Goal: Task Accomplishment & Management: Use online tool/utility

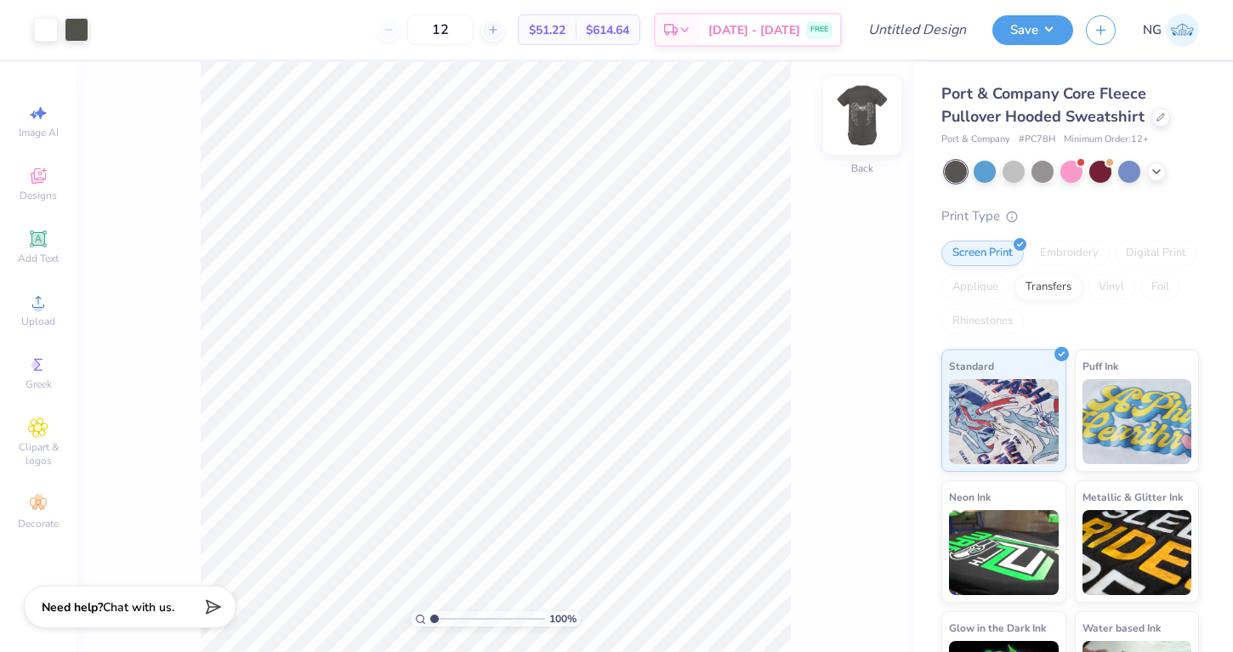
click at [860, 106] on img at bounding box center [862, 116] width 68 height 68
click at [1149, 120] on div "Port & Company Core Fleece Pullover Hooded Sweatshirt" at bounding box center [1071, 105] width 258 height 46
click at [1153, 120] on div at bounding box center [1161, 115] width 19 height 19
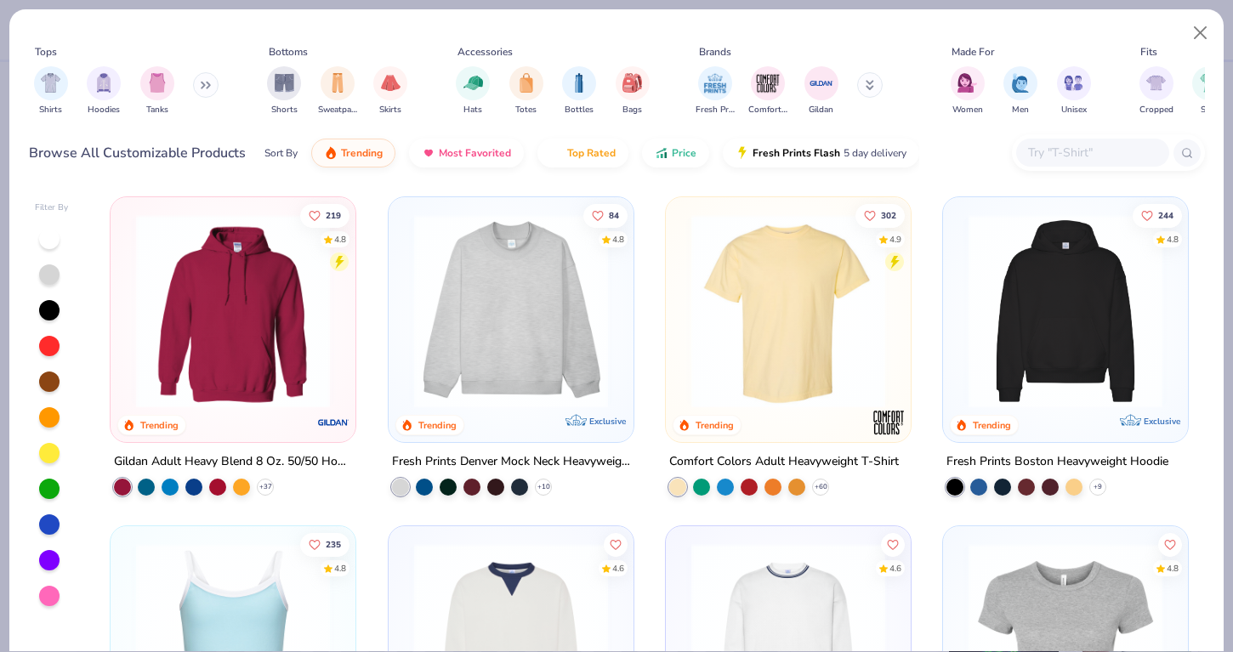
click at [605, 304] on img at bounding box center [511, 311] width 211 height 194
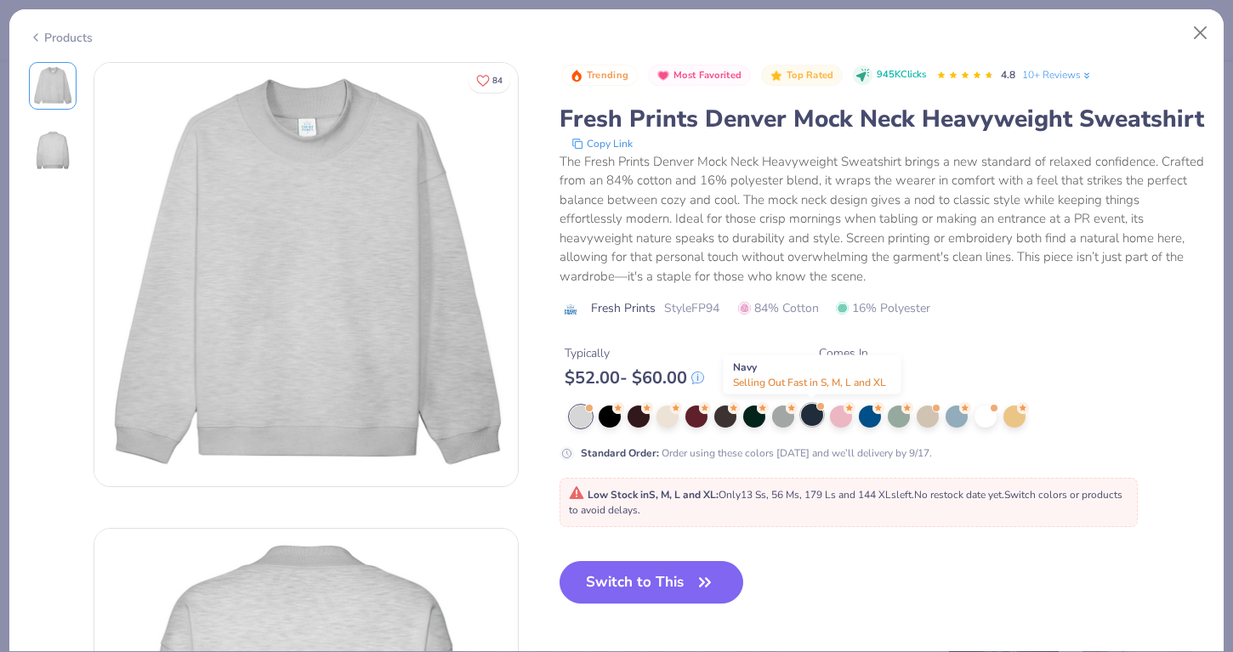
click at [817, 421] on div at bounding box center [812, 415] width 22 height 22
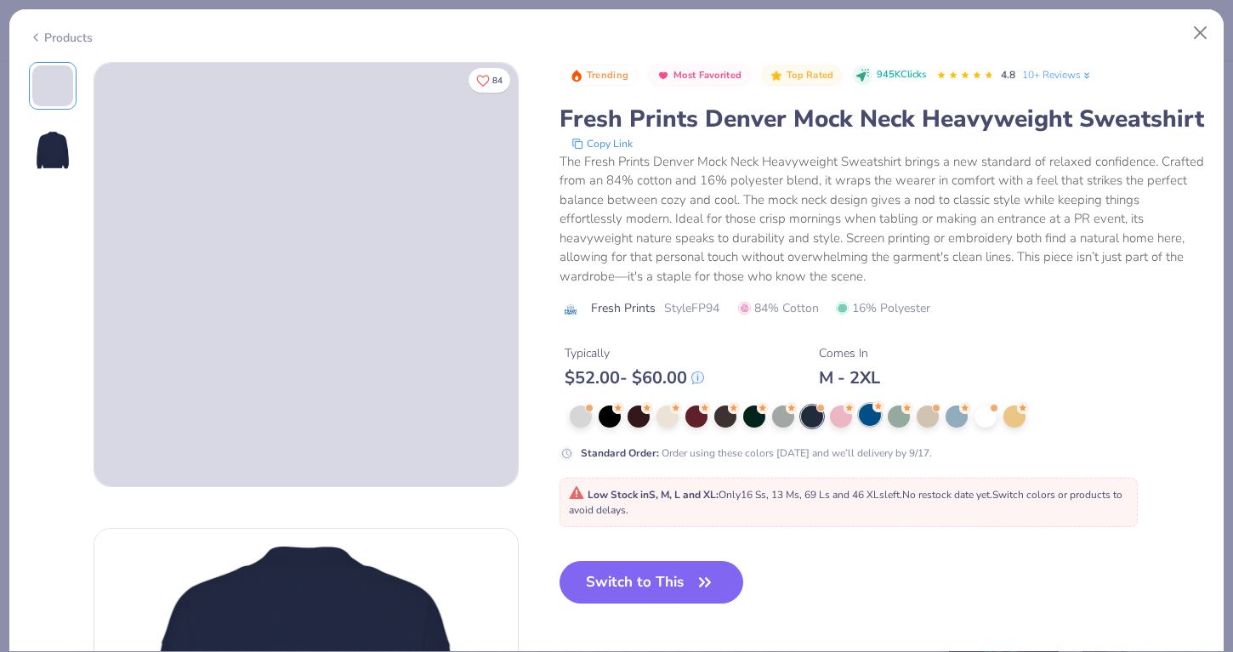
click at [870, 417] on div at bounding box center [870, 415] width 22 height 22
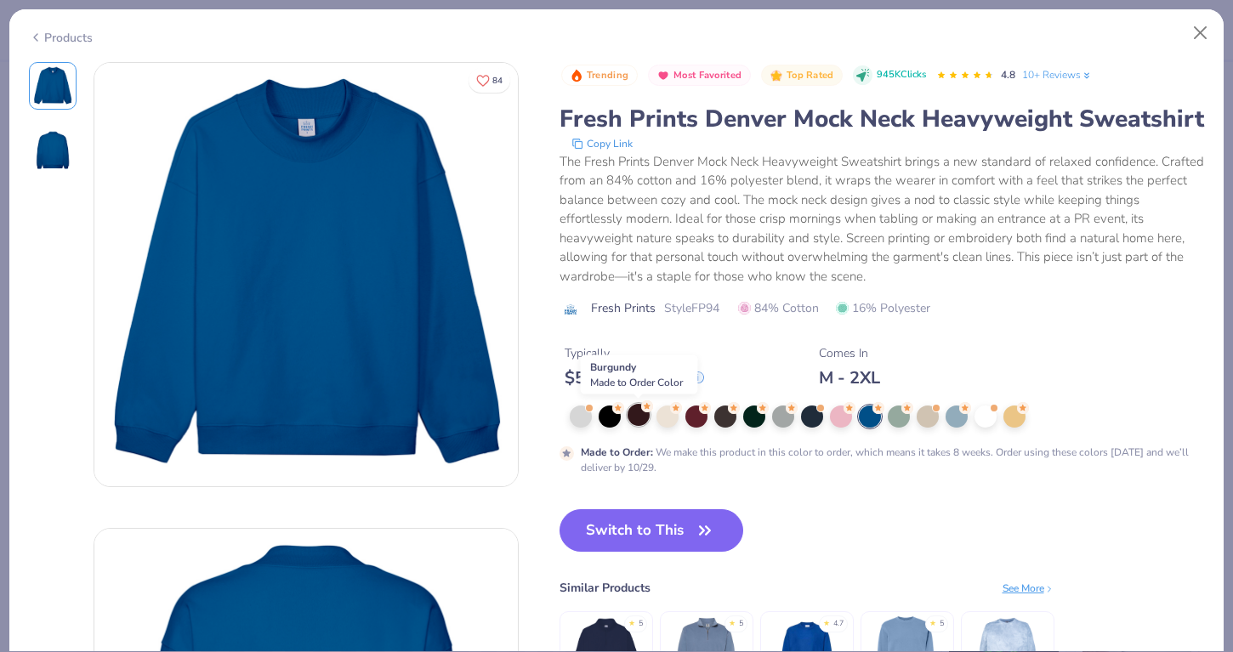
click at [640, 414] on div at bounding box center [639, 415] width 22 height 22
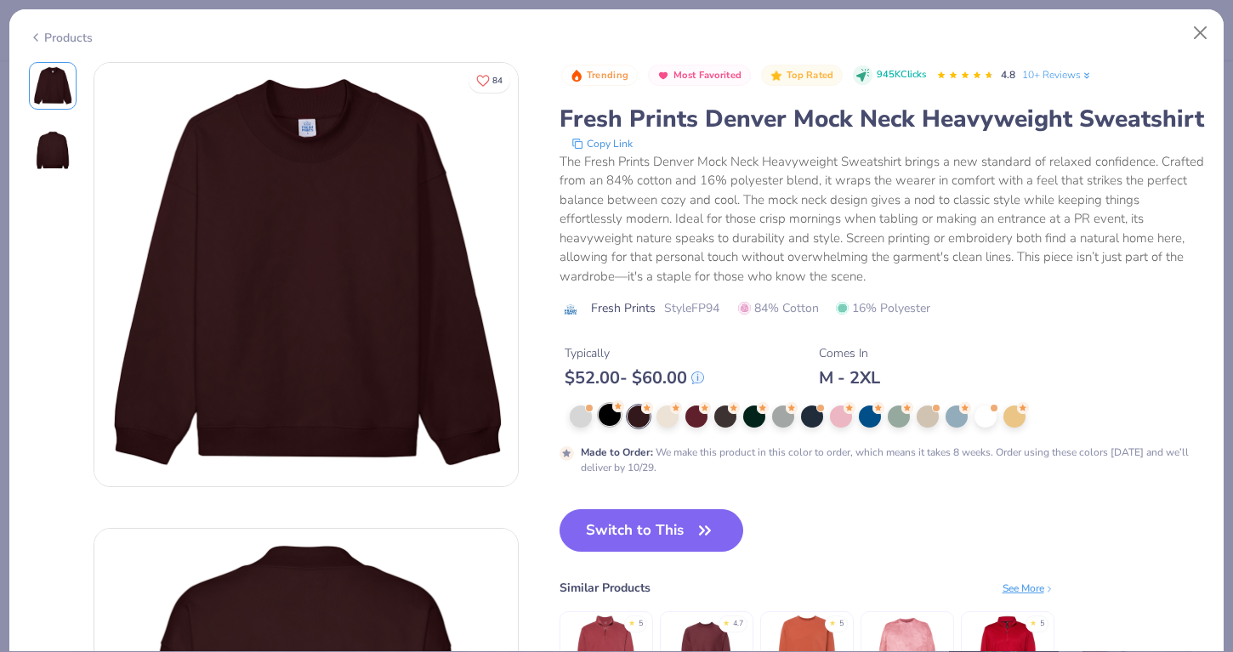
click at [615, 415] on div at bounding box center [610, 415] width 22 height 22
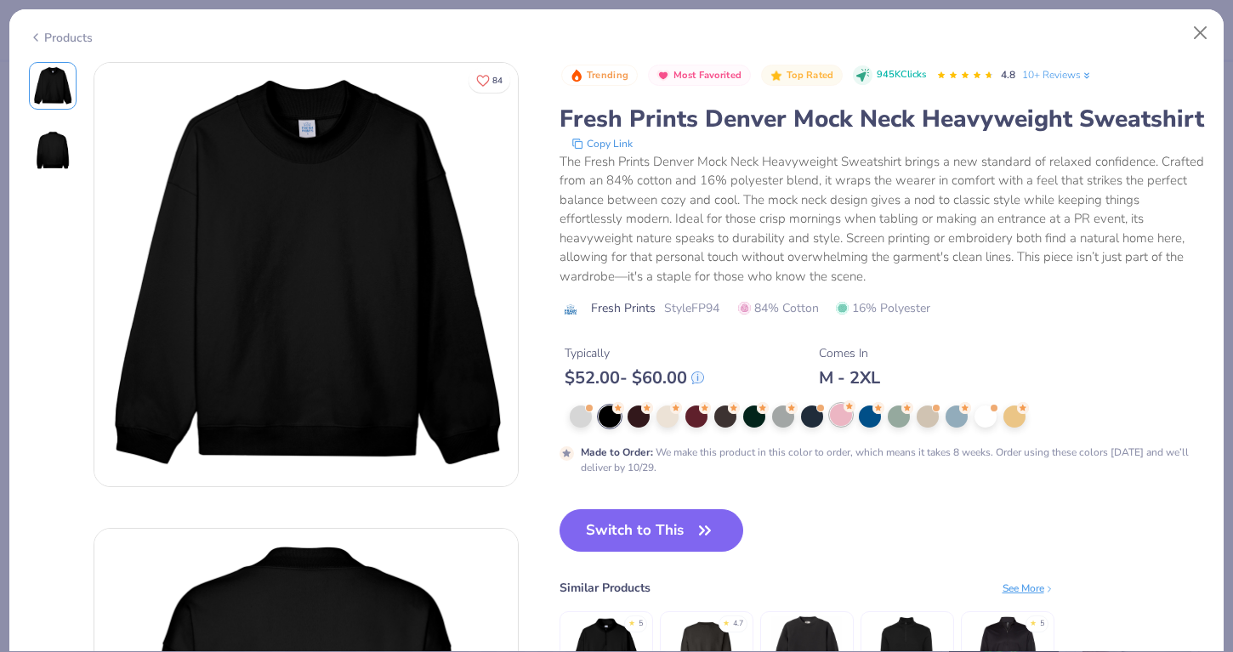
click at [853, 412] on div at bounding box center [887, 417] width 635 height 22
click at [849, 412] on div at bounding box center [841, 415] width 22 height 22
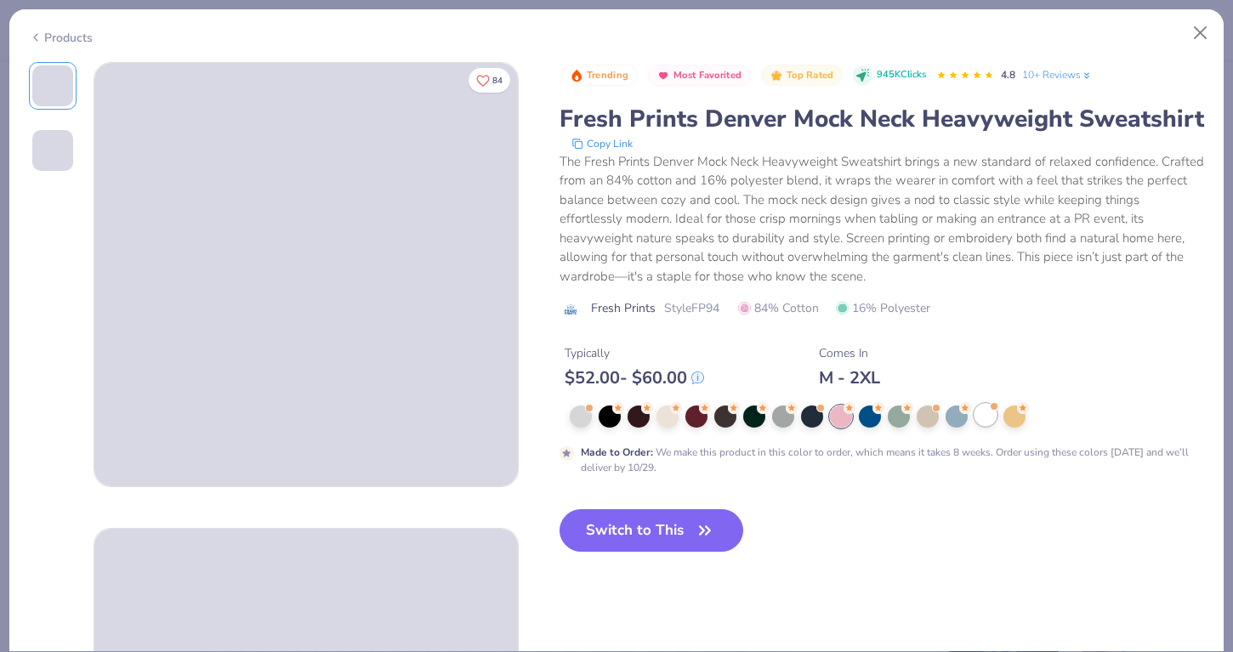
click at [993, 413] on div at bounding box center [986, 415] width 22 height 22
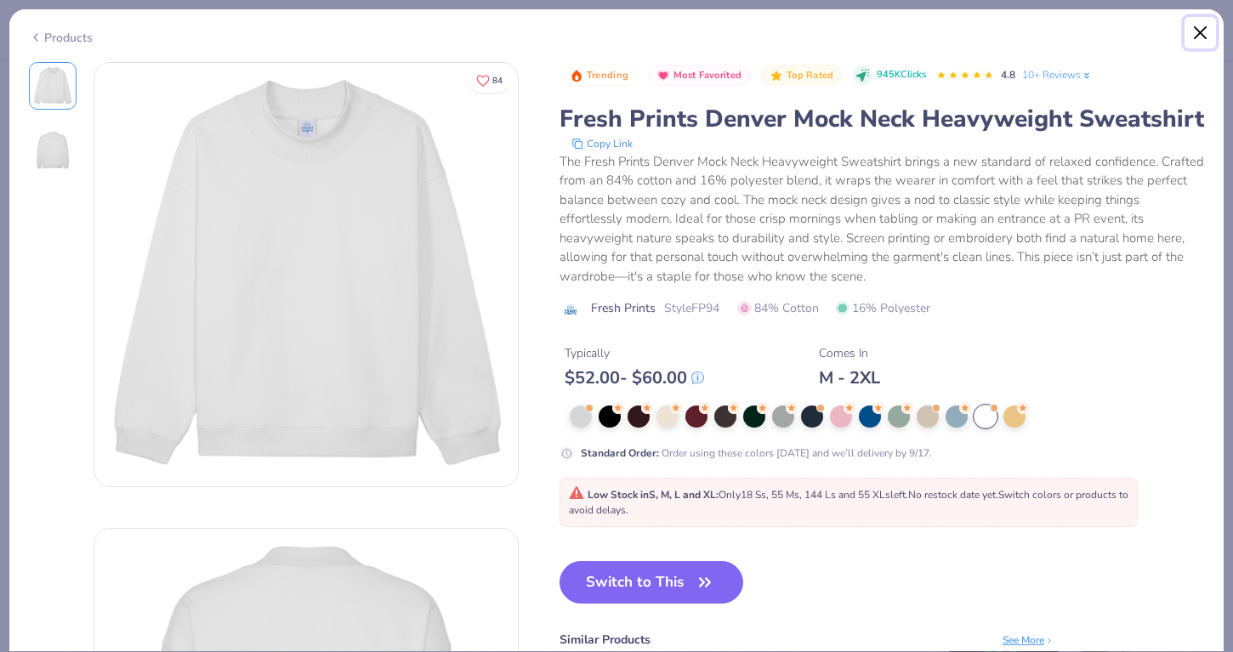
click at [1201, 22] on button "Close" at bounding box center [1201, 33] width 32 height 32
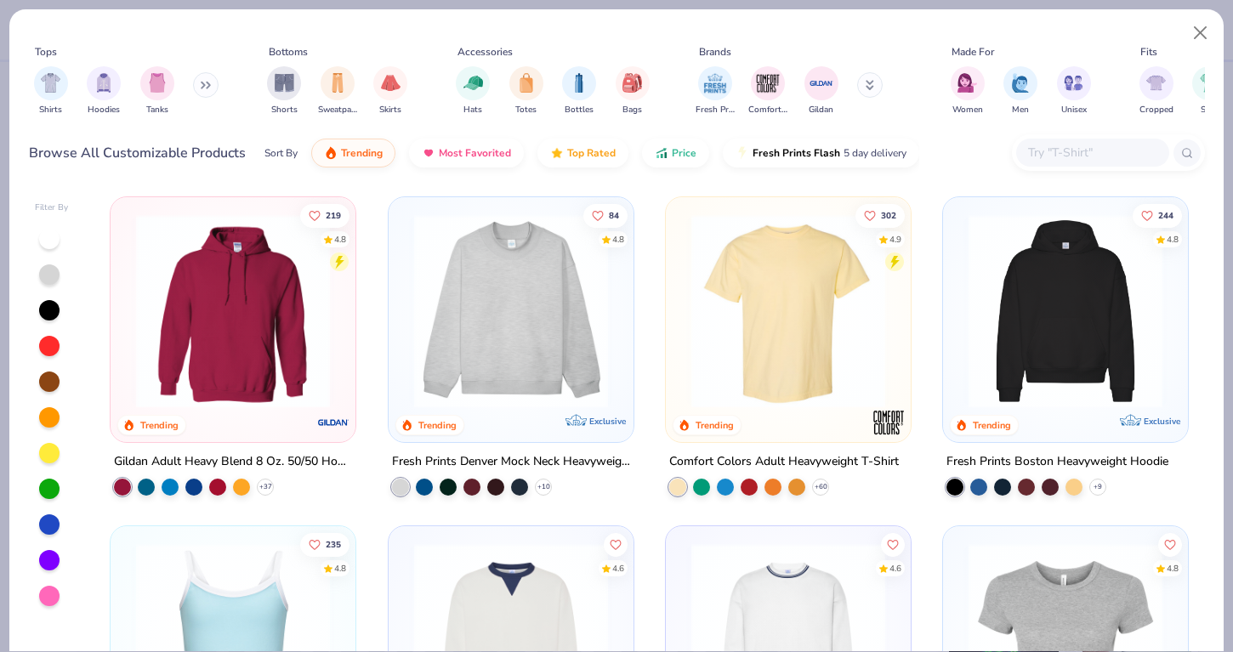
click at [1002, 283] on img at bounding box center [1065, 311] width 211 height 194
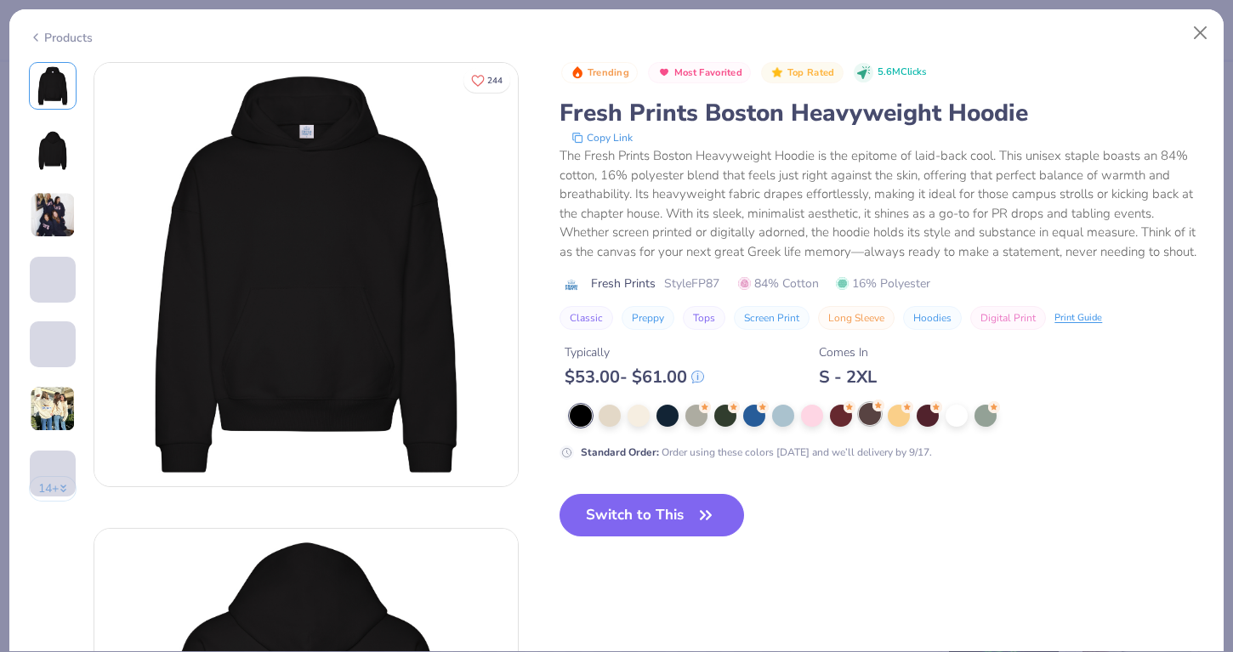
click at [874, 413] on div at bounding box center [870, 414] width 22 height 22
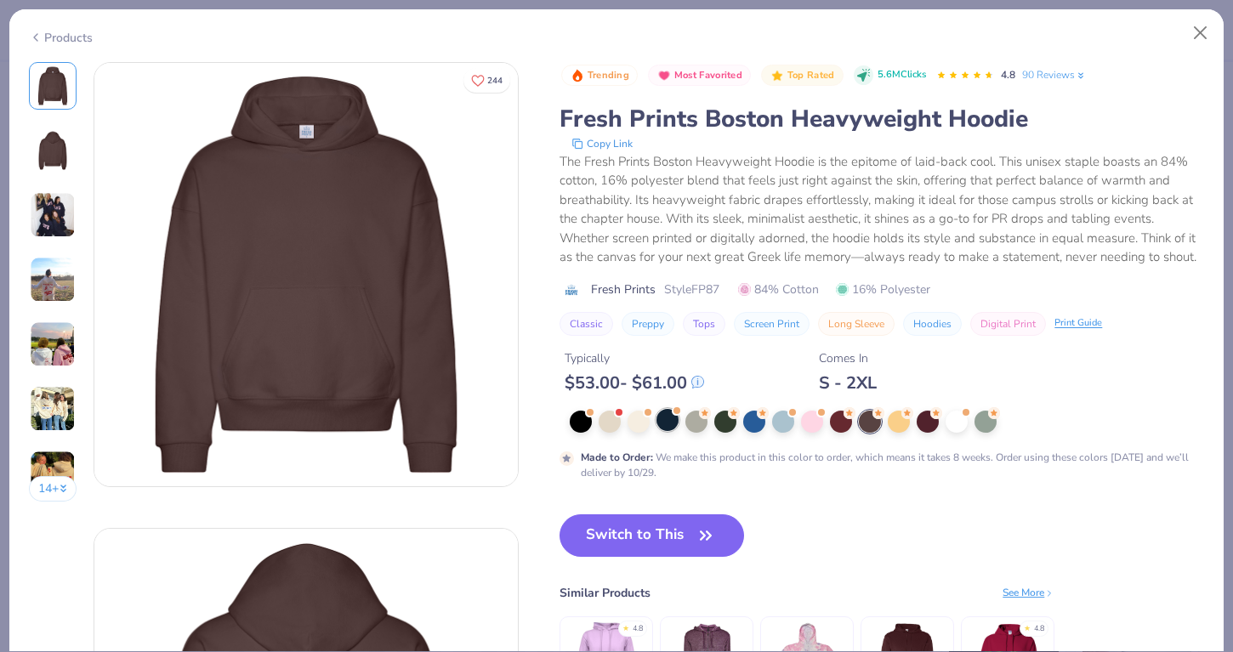
click at [666, 422] on div at bounding box center [668, 420] width 22 height 22
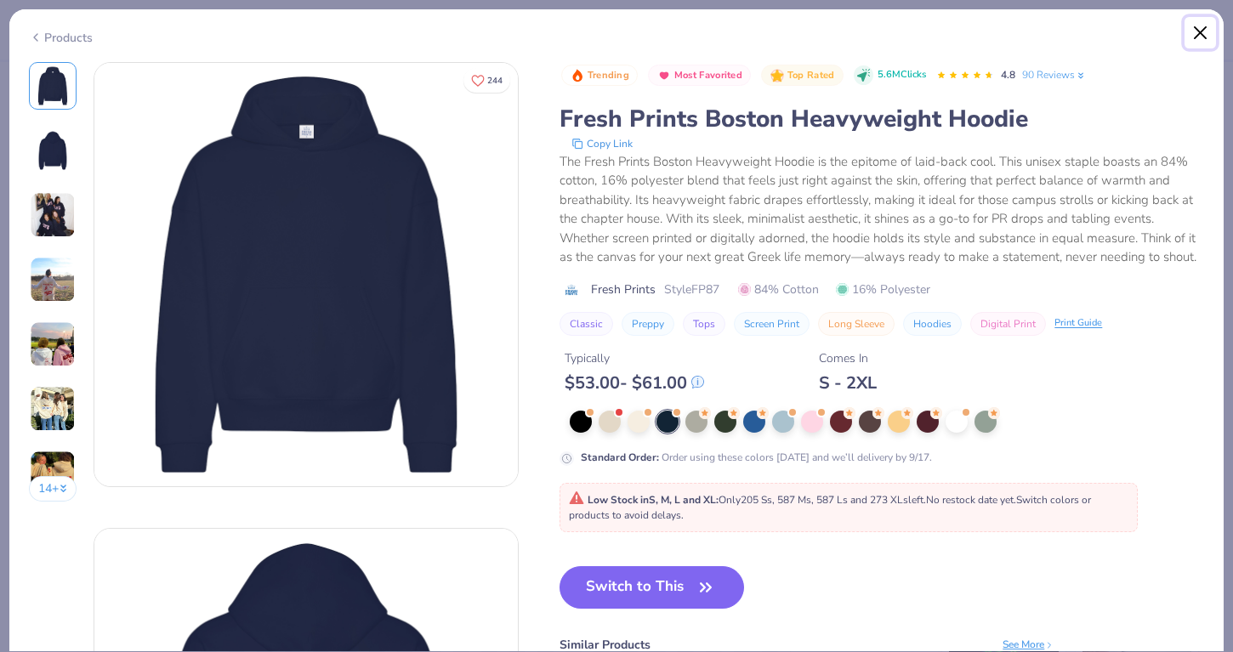
click at [1196, 29] on button "Close" at bounding box center [1201, 33] width 32 height 32
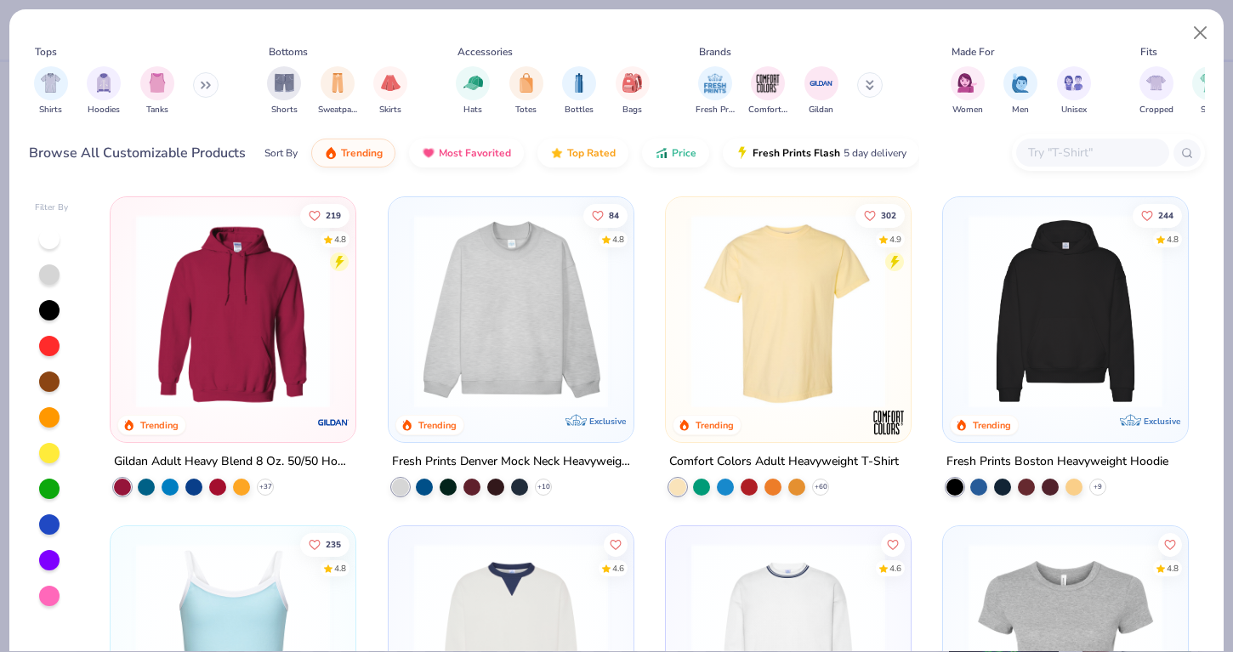
click at [82, 95] on div "Shirts Hoodies Tanks" at bounding box center [127, 91] width 196 height 63
click at [111, 95] on div "filter for Hoodies" at bounding box center [104, 82] width 34 height 34
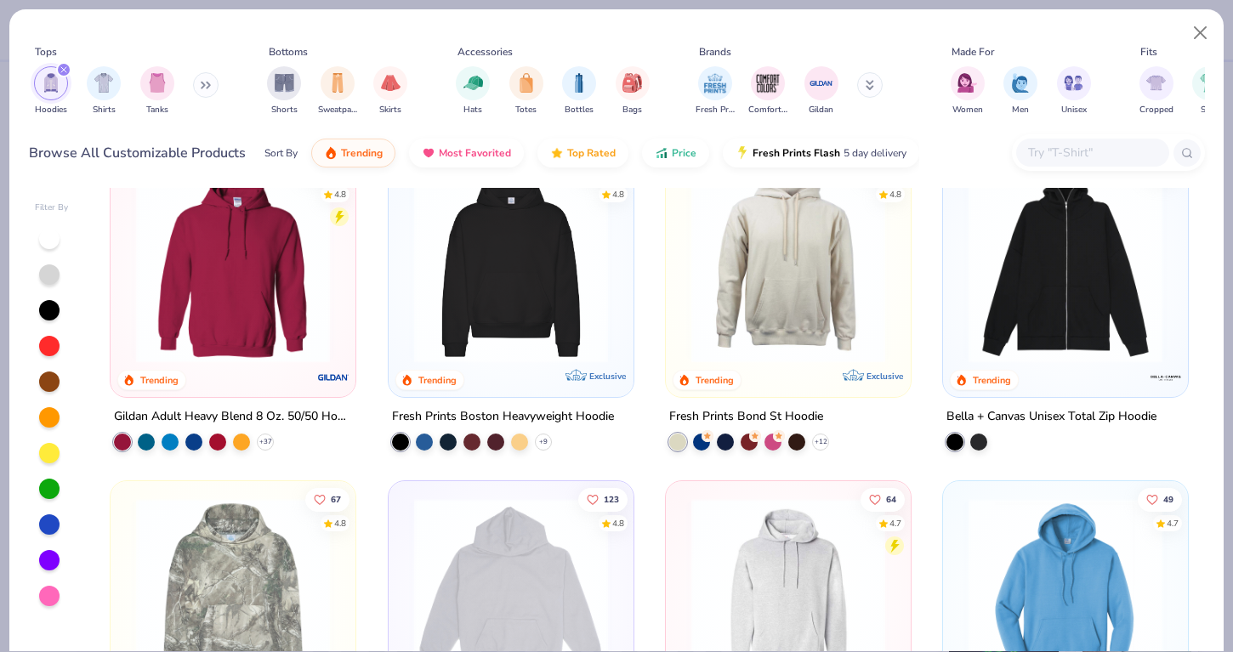
scroll to position [26, 0]
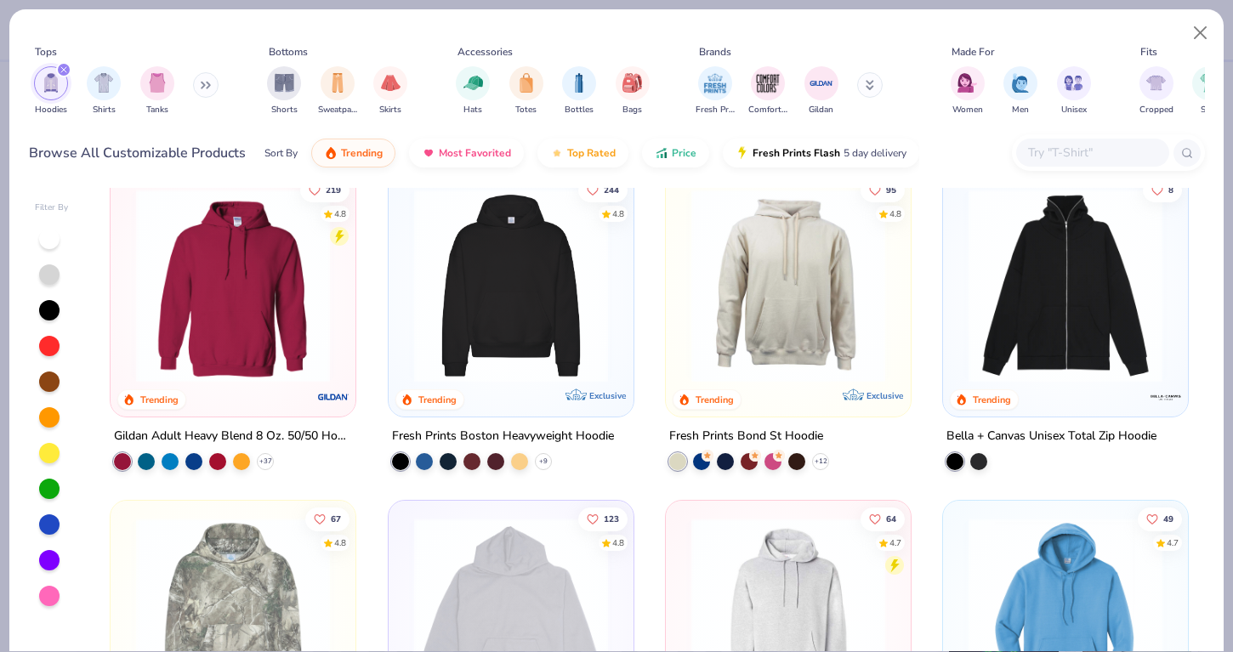
click at [527, 270] on img at bounding box center [511, 286] width 211 height 194
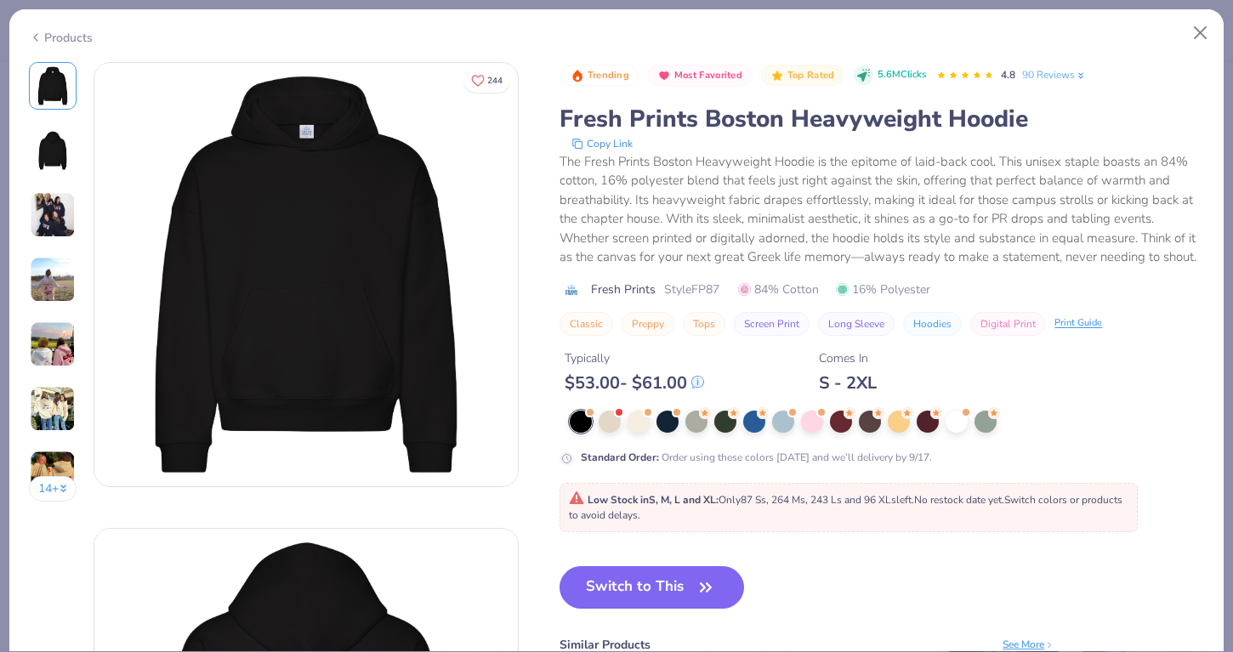
click at [668, 435] on div "Standard Order : Order using these colors today and we’ll delivery by 9/17." at bounding box center [882, 438] width 645 height 55
click at [663, 422] on div at bounding box center [668, 420] width 22 height 22
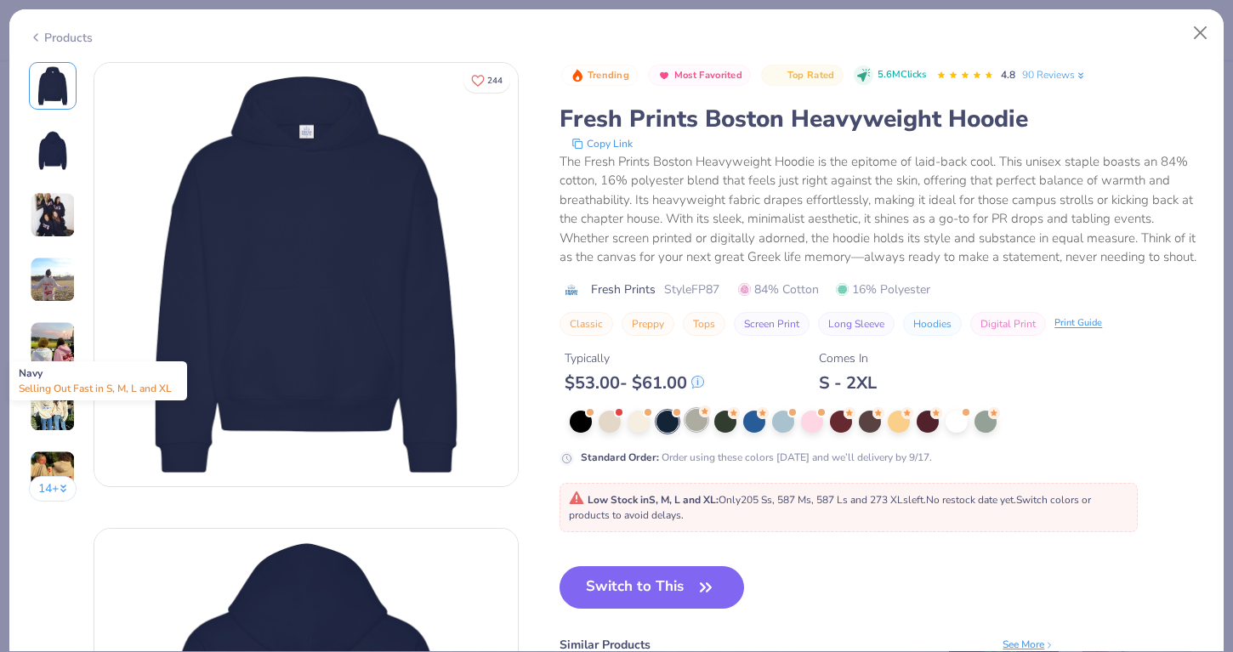
click at [704, 422] on div at bounding box center [697, 420] width 22 height 22
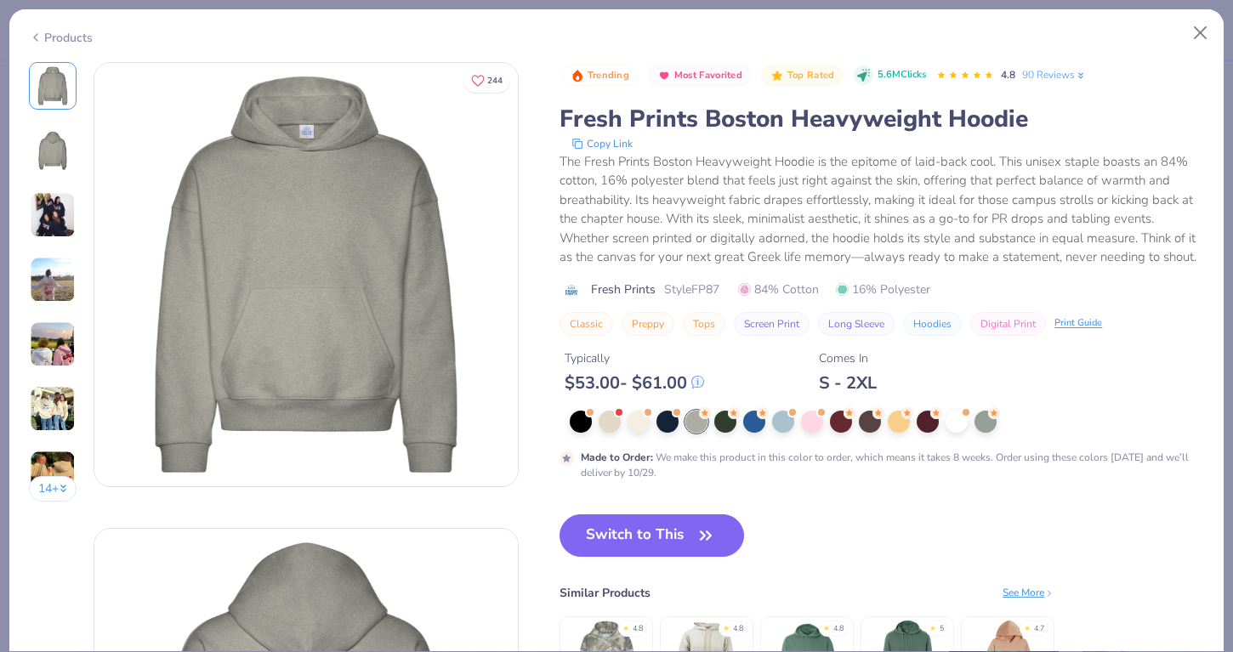
click at [653, 413] on div at bounding box center [887, 422] width 634 height 22
click at [1198, 25] on button "Close" at bounding box center [1201, 33] width 32 height 32
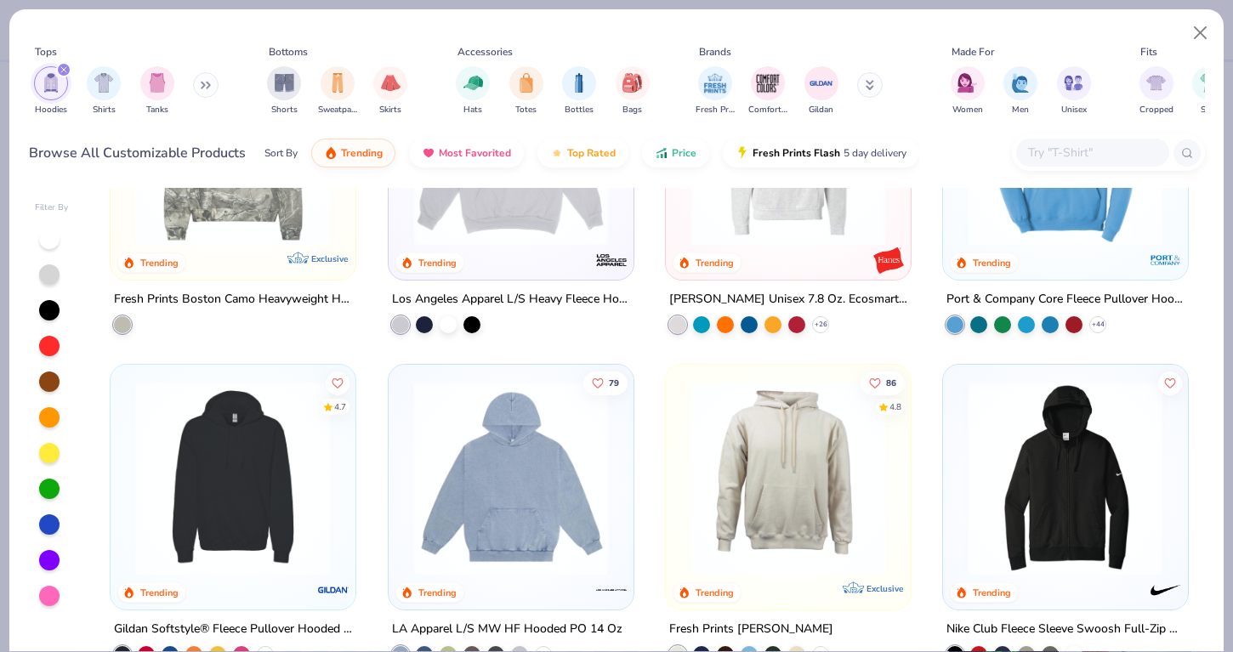
scroll to position [497, 0]
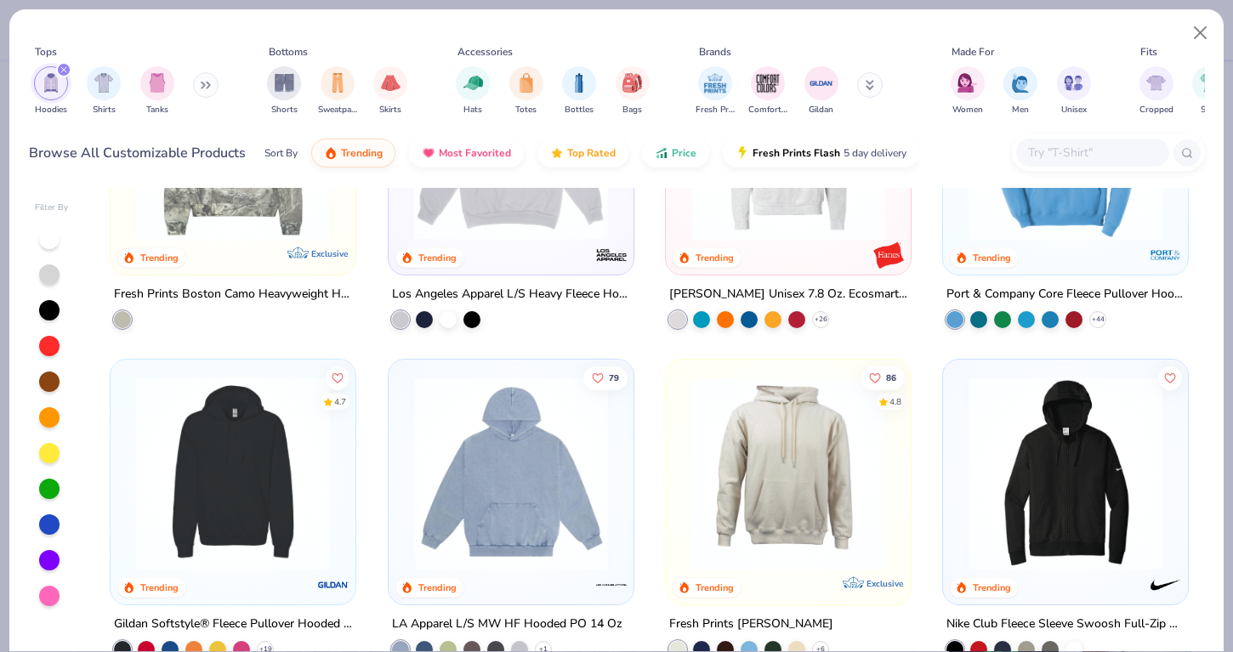
click at [785, 245] on div at bounding box center [788, 147] width 228 height 219
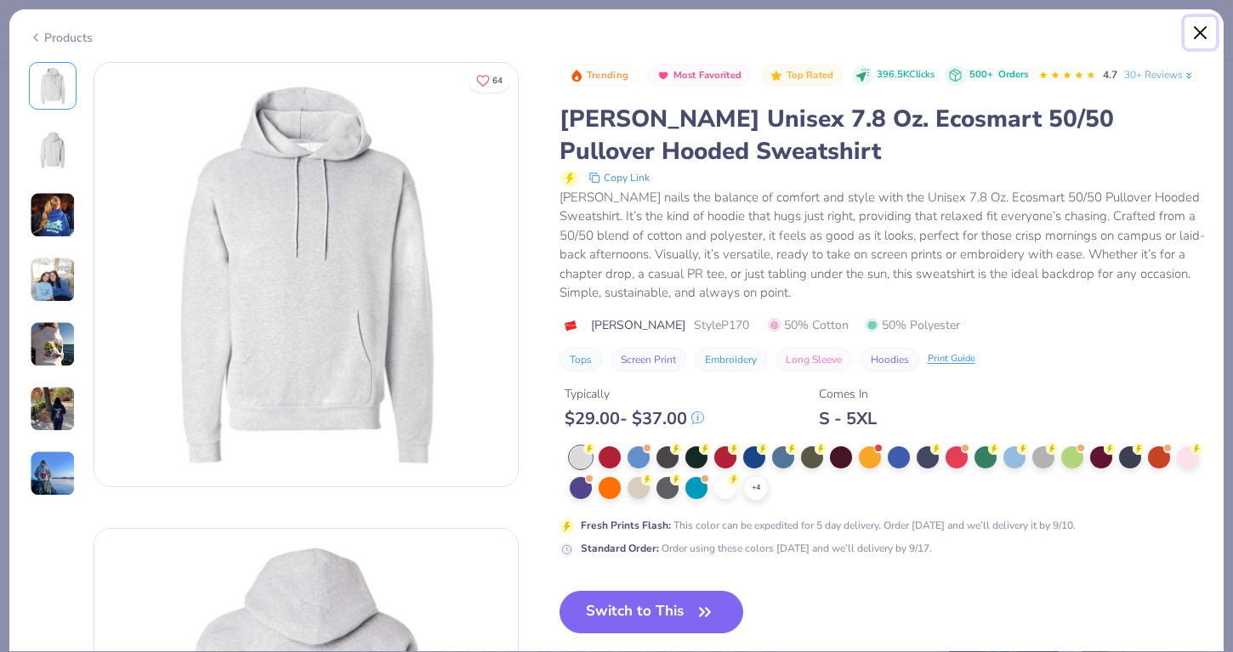
click at [1199, 29] on button "Close" at bounding box center [1201, 33] width 32 height 32
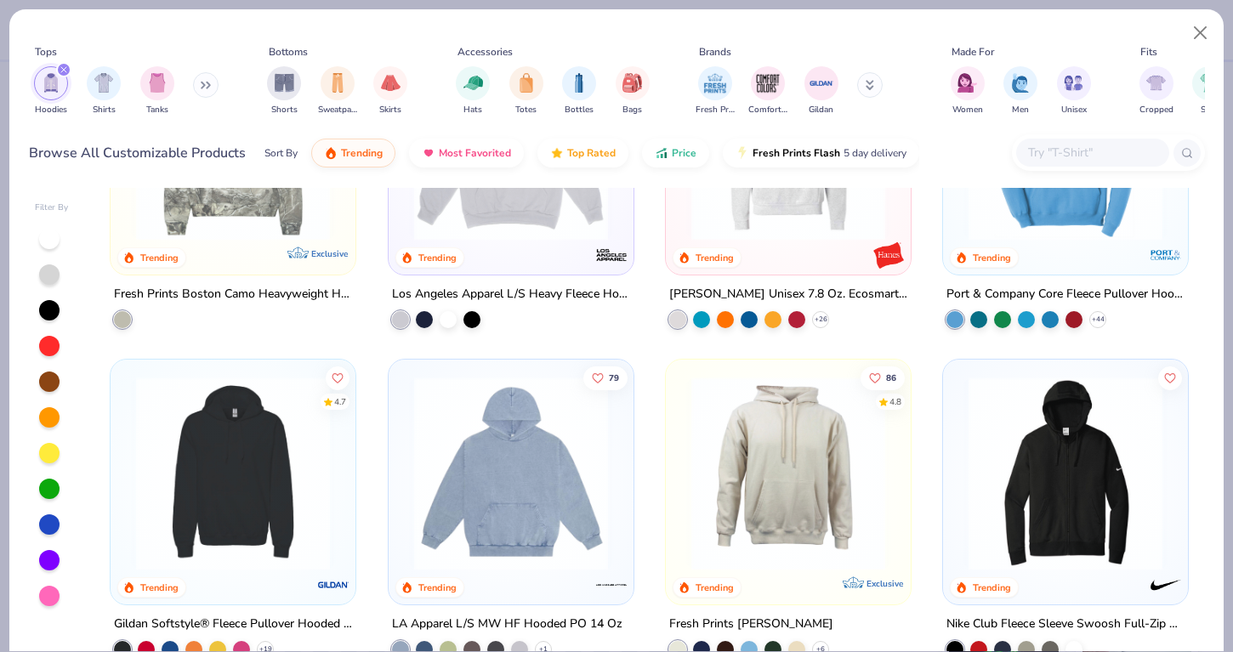
scroll to position [619, 0]
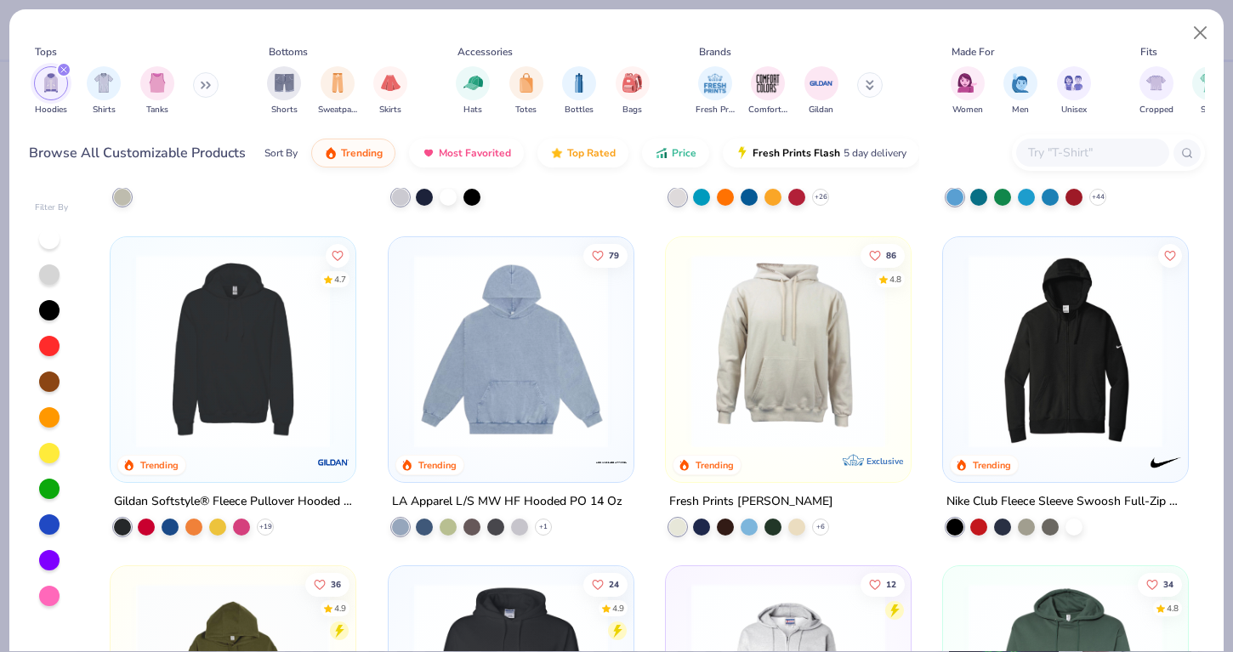
click at [191, 413] on img at bounding box center [233, 350] width 211 height 194
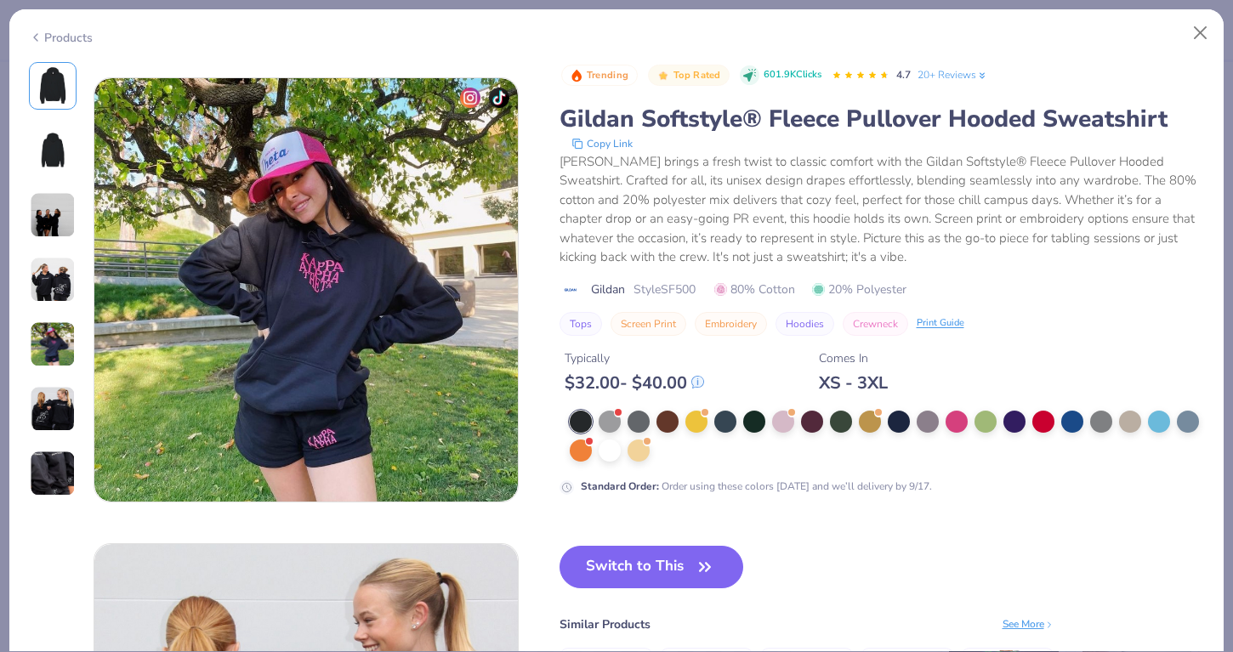
click at [365, 385] on img at bounding box center [306, 290] width 424 height 424
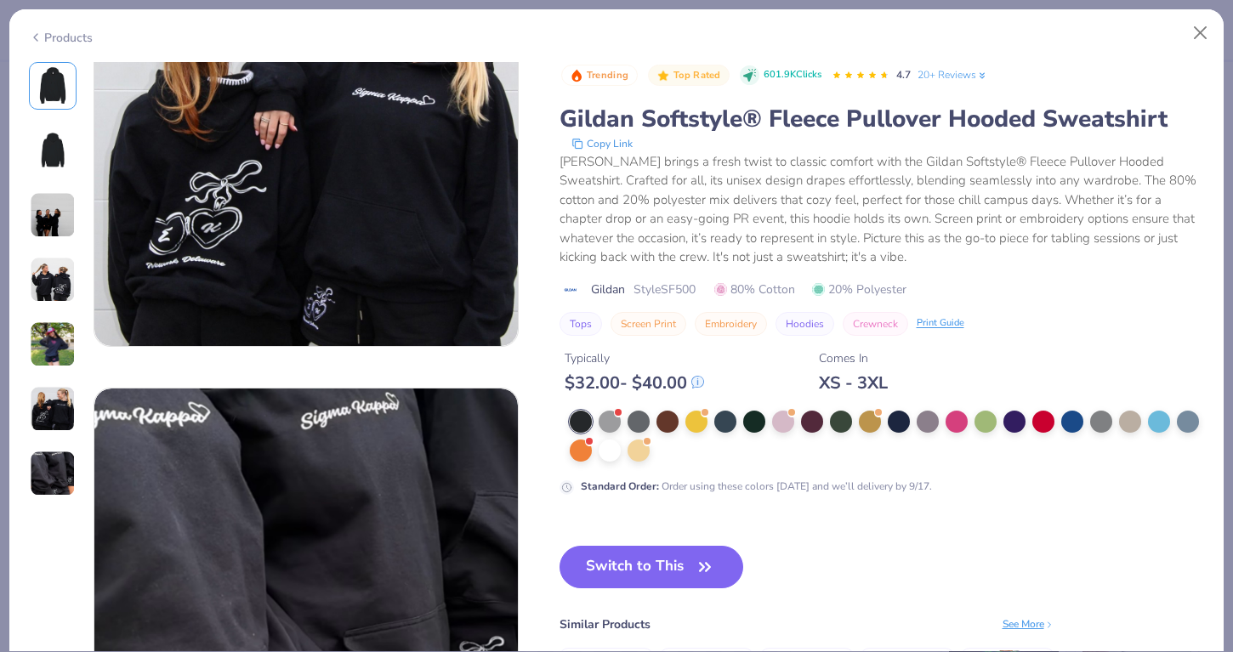
scroll to position [2469, 0]
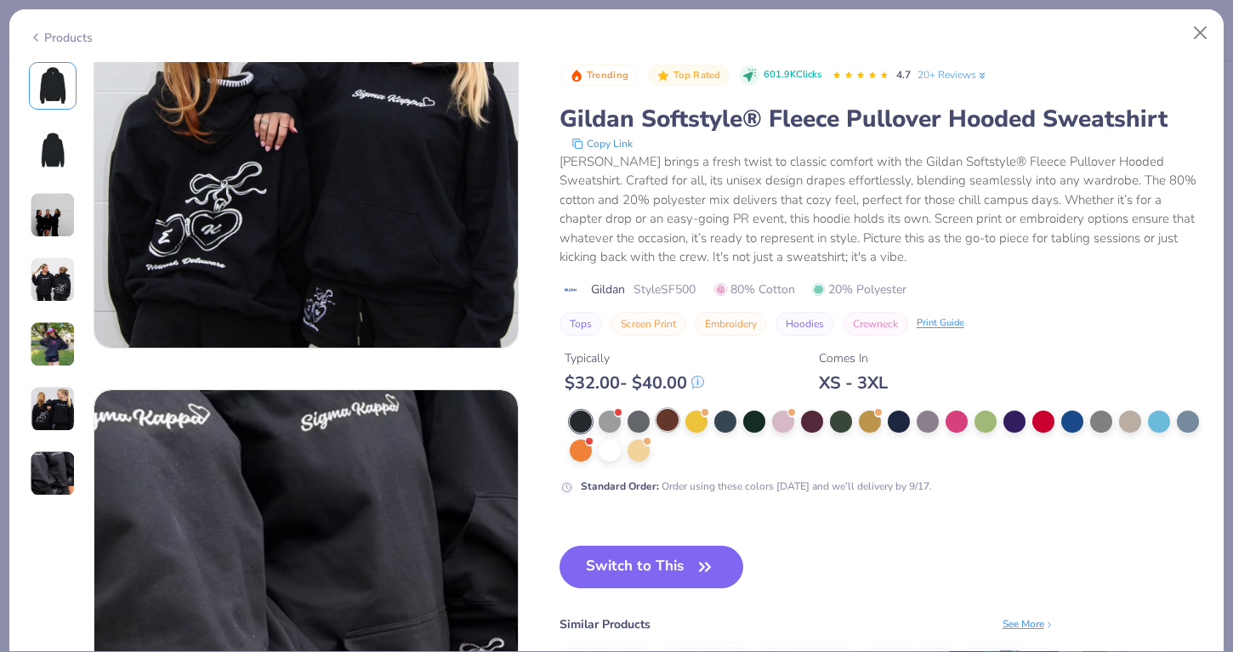
click at [671, 426] on div at bounding box center [668, 420] width 22 height 22
click at [888, 418] on div at bounding box center [899, 420] width 22 height 22
click at [901, 419] on div at bounding box center [899, 422] width 22 height 22
click at [52, 88] on img at bounding box center [52, 85] width 41 height 41
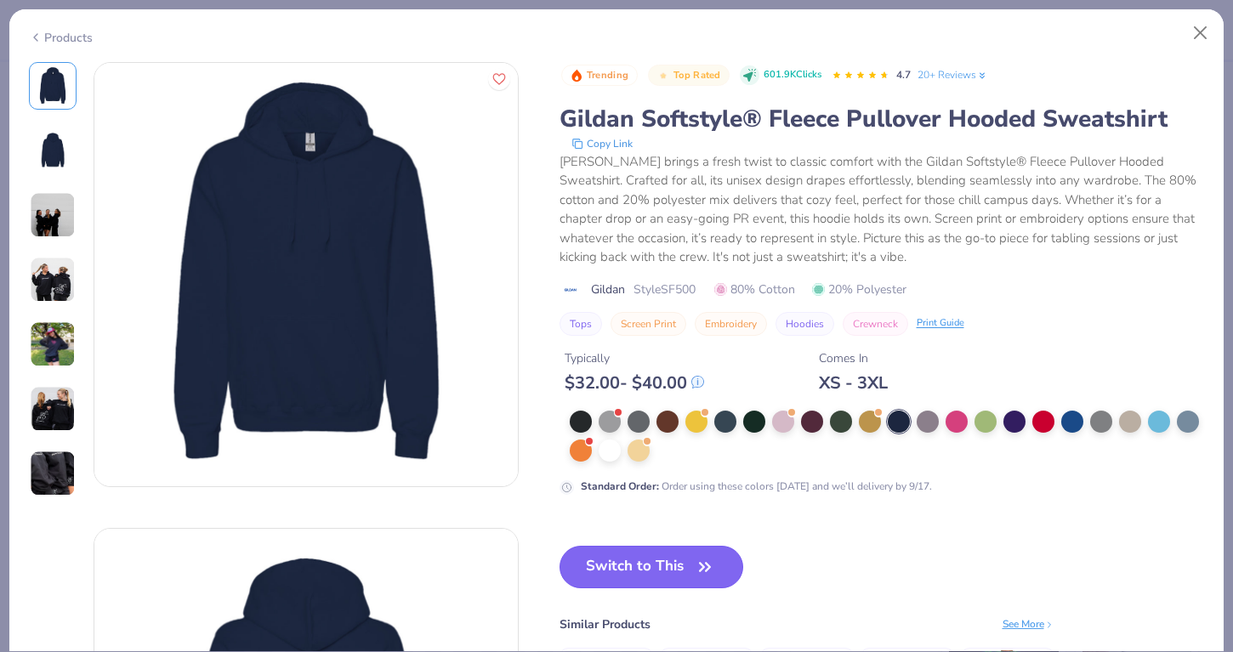
click at [602, 556] on button "Switch to This" at bounding box center [652, 567] width 185 height 43
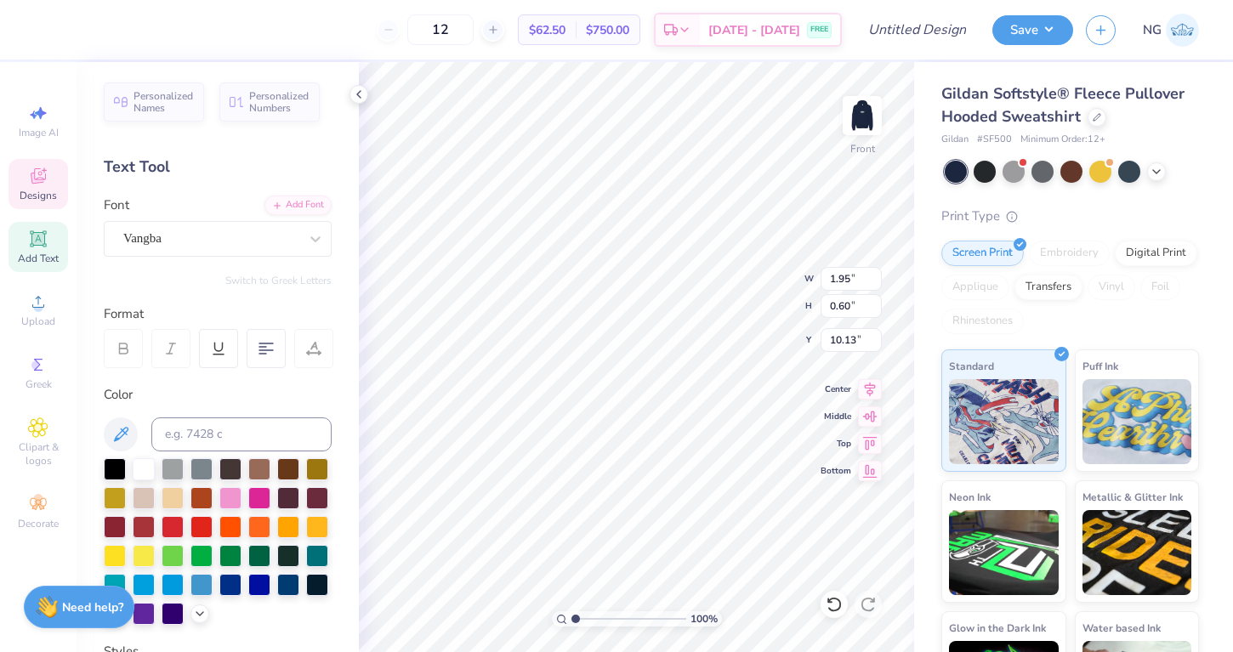
type textarea "1"
type textarea "1967"
type input "12.28"
type input "12.50"
type input "6.00"
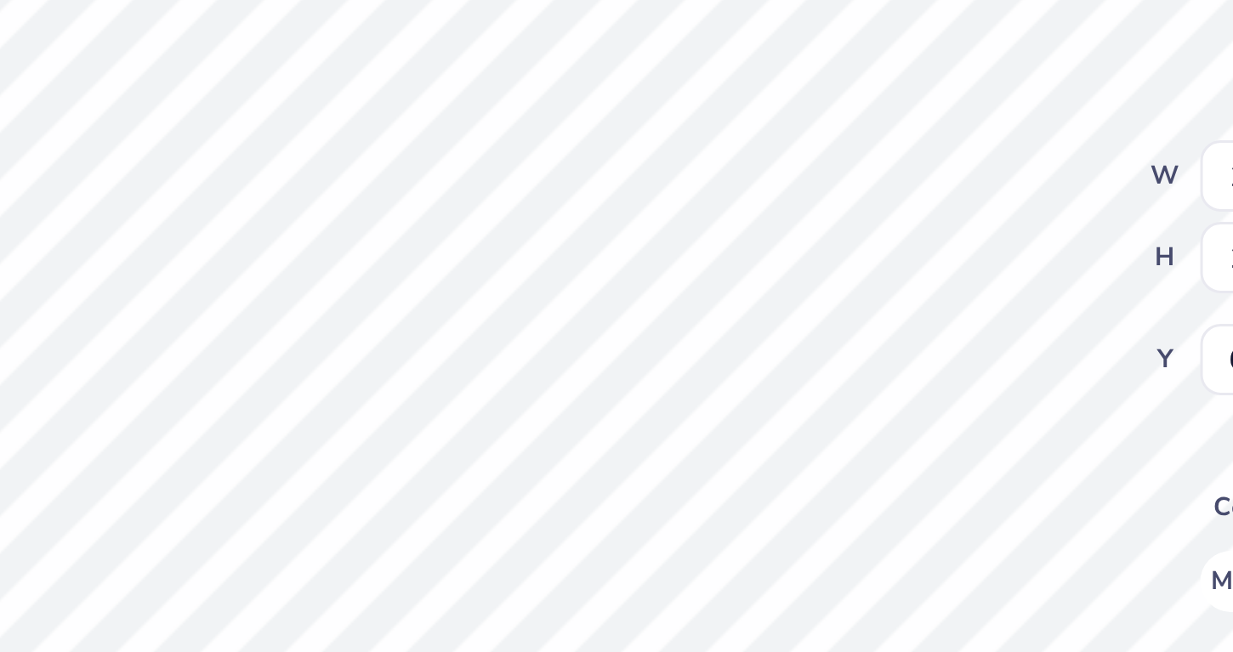
type input "1.95"
type input "0.60"
type input "10.13"
type textarea "1867"
type input "12.28"
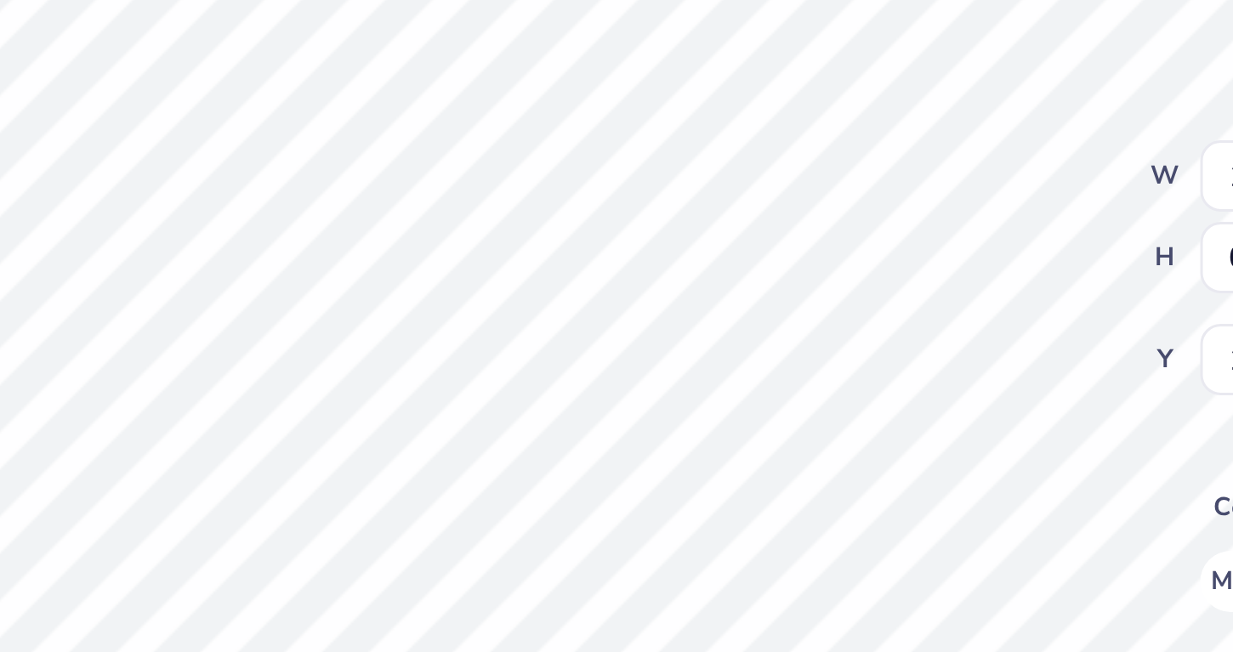
type input "12.50"
type input "6.00"
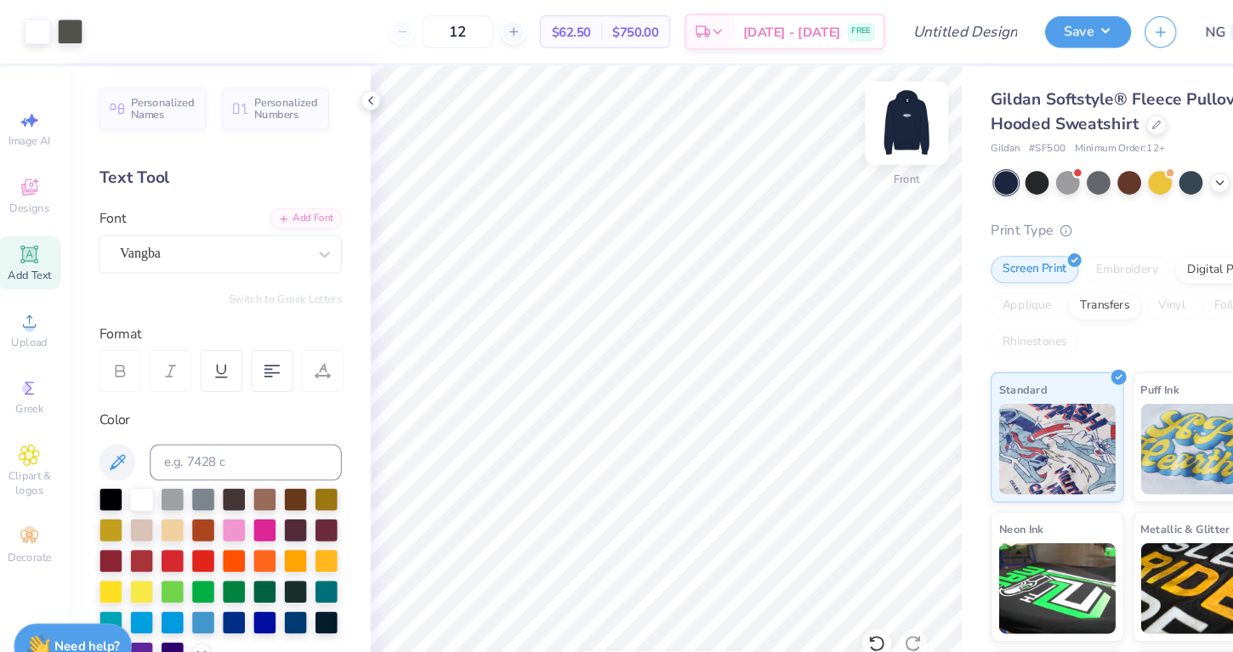
click at [859, 115] on img at bounding box center [862, 116] width 68 height 68
click at [859, 115] on img at bounding box center [862, 116] width 34 height 34
click at [859, 109] on img at bounding box center [862, 116] width 68 height 68
click at [472, 31] on input "12" at bounding box center [440, 29] width 66 height 31
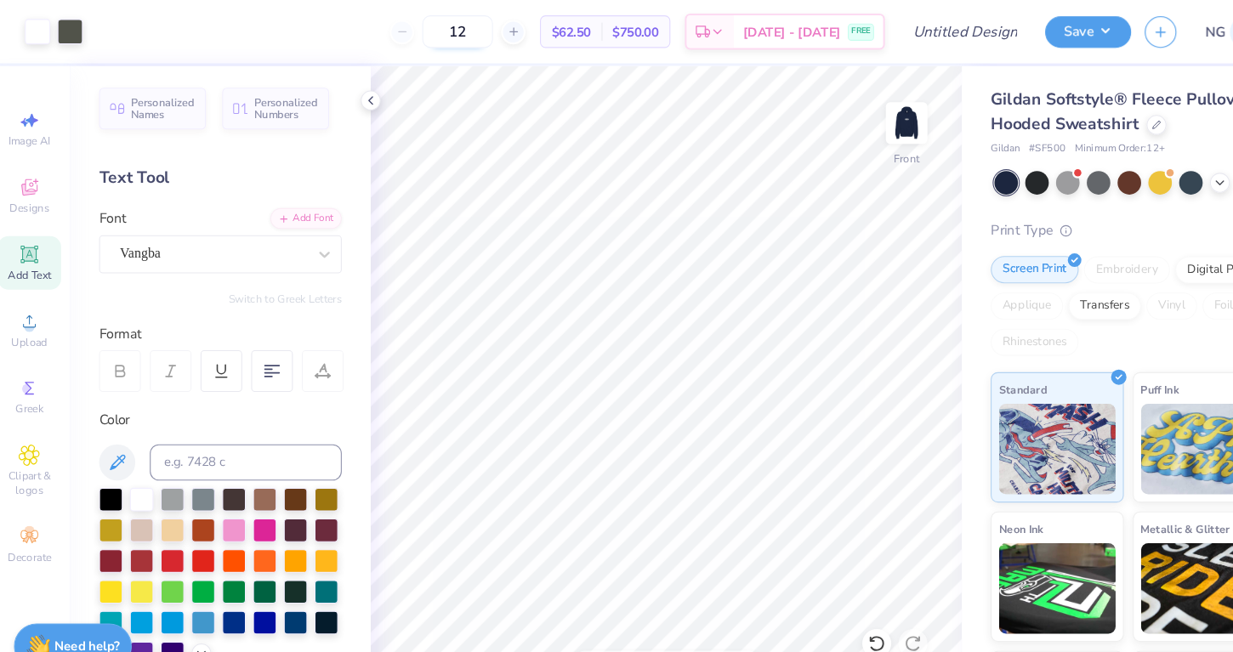
click at [472, 31] on input "12" at bounding box center [440, 29] width 66 height 31
type input "130"
click at [872, 125] on img at bounding box center [862, 116] width 68 height 68
click at [854, 120] on img at bounding box center [862, 116] width 68 height 68
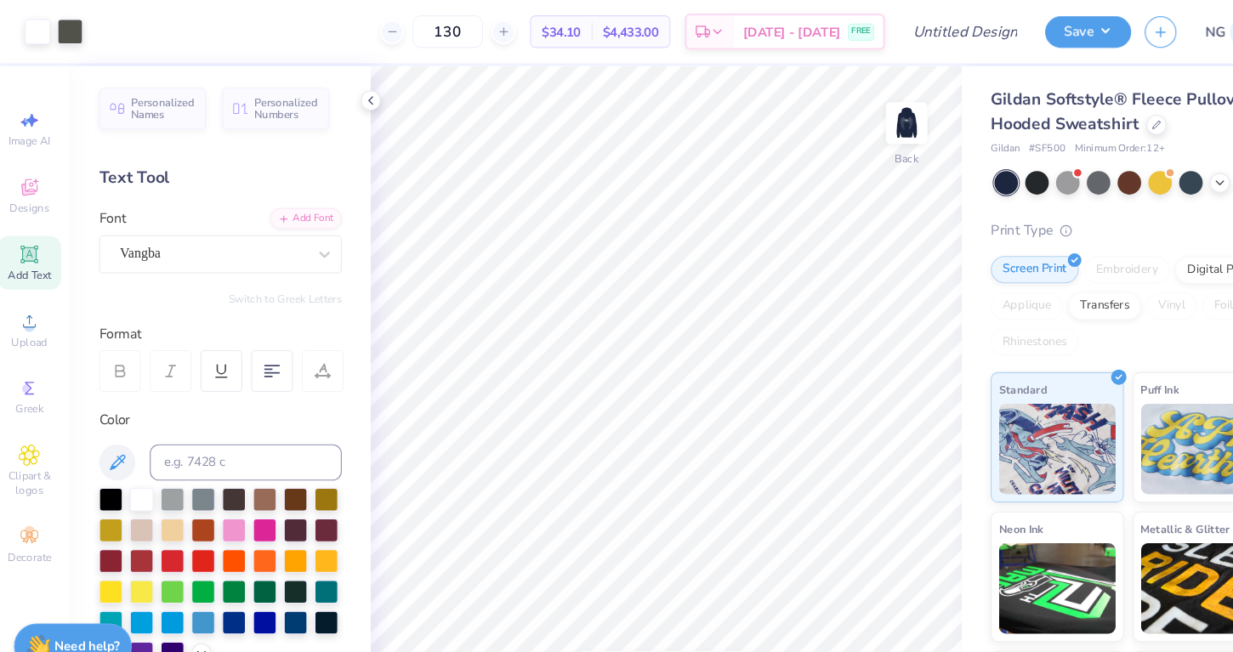
click at [854, 120] on img at bounding box center [862, 116] width 34 height 34
click at [33, 211] on div "Image AI Designs Add Text Upload Greek Clipart & logos Decorate" at bounding box center [39, 316] width 60 height 441
click at [34, 182] on icon at bounding box center [38, 176] width 20 height 20
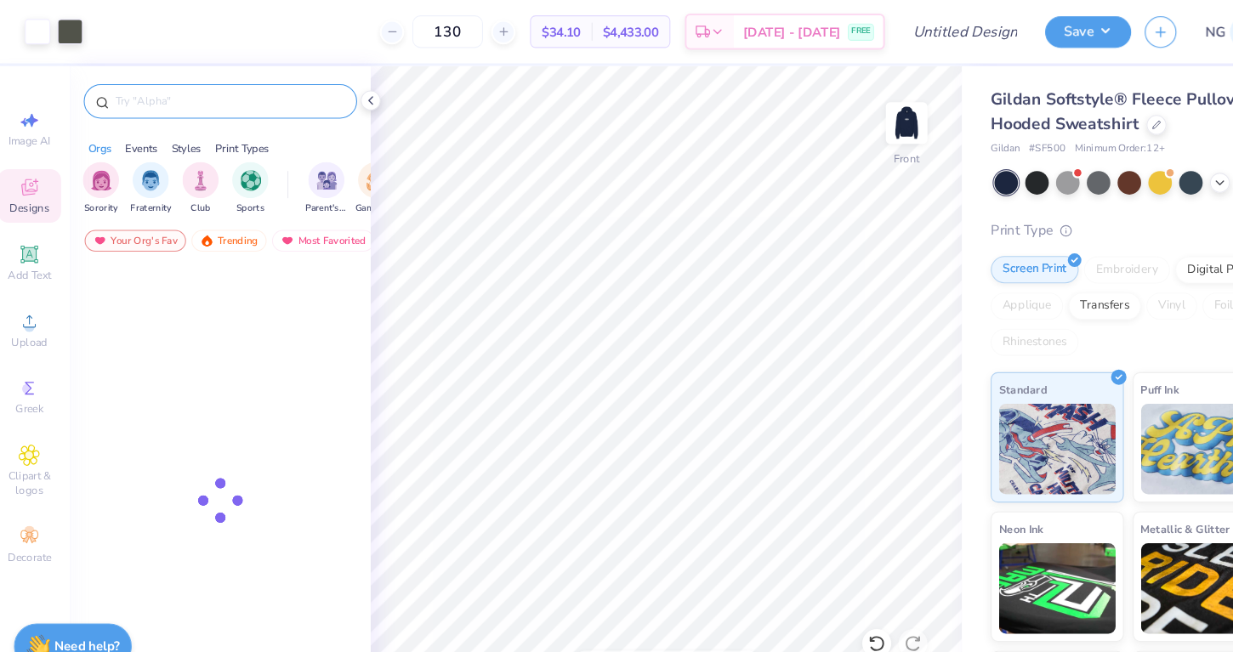
click at [187, 90] on input "text" at bounding box center [226, 95] width 218 height 17
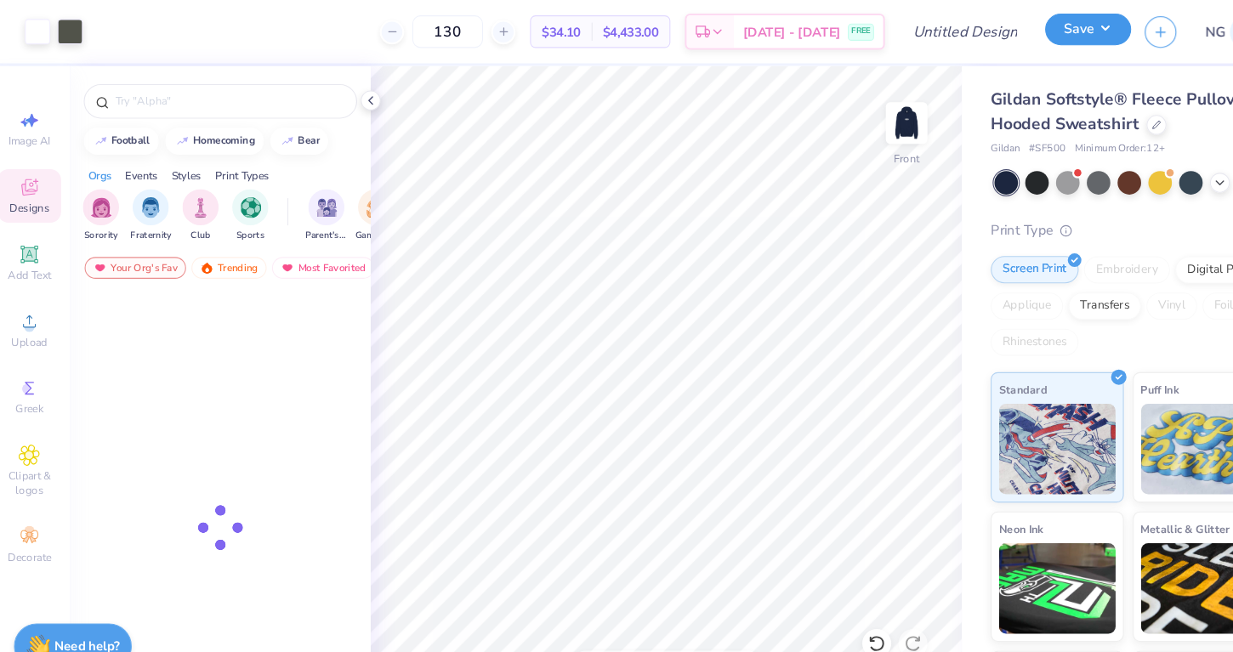
click at [1044, 37] on button "Save" at bounding box center [1033, 28] width 81 height 30
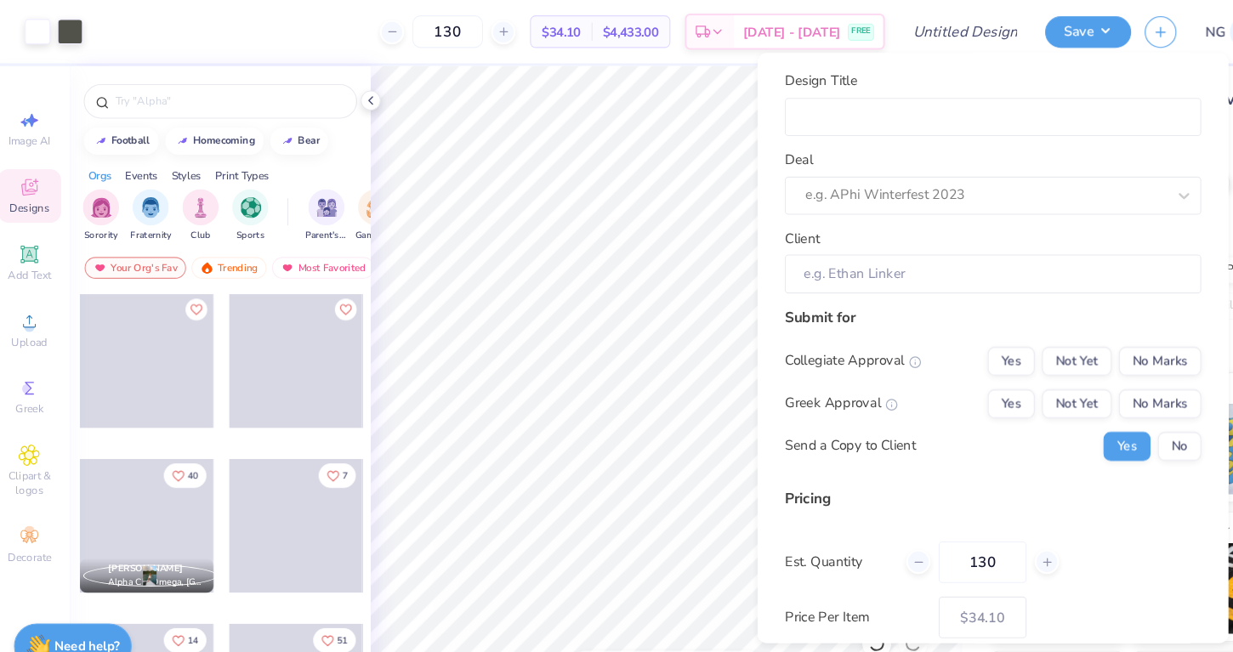
click at [942, 138] on div "Design Title Deal e.g. APhi Winterfest 2023 Client" at bounding box center [943, 171] width 391 height 209
click at [942, 123] on input "Design Title" at bounding box center [943, 110] width 391 height 37
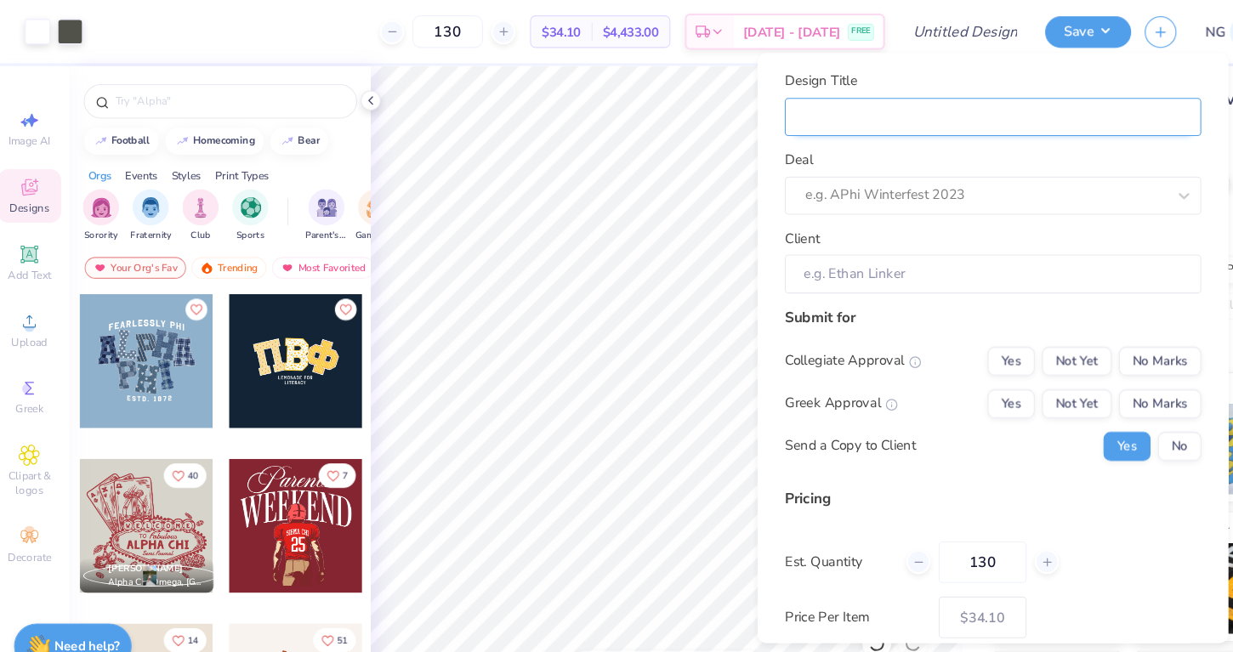
type input "W"
type input "Wing"
type input "Wings"
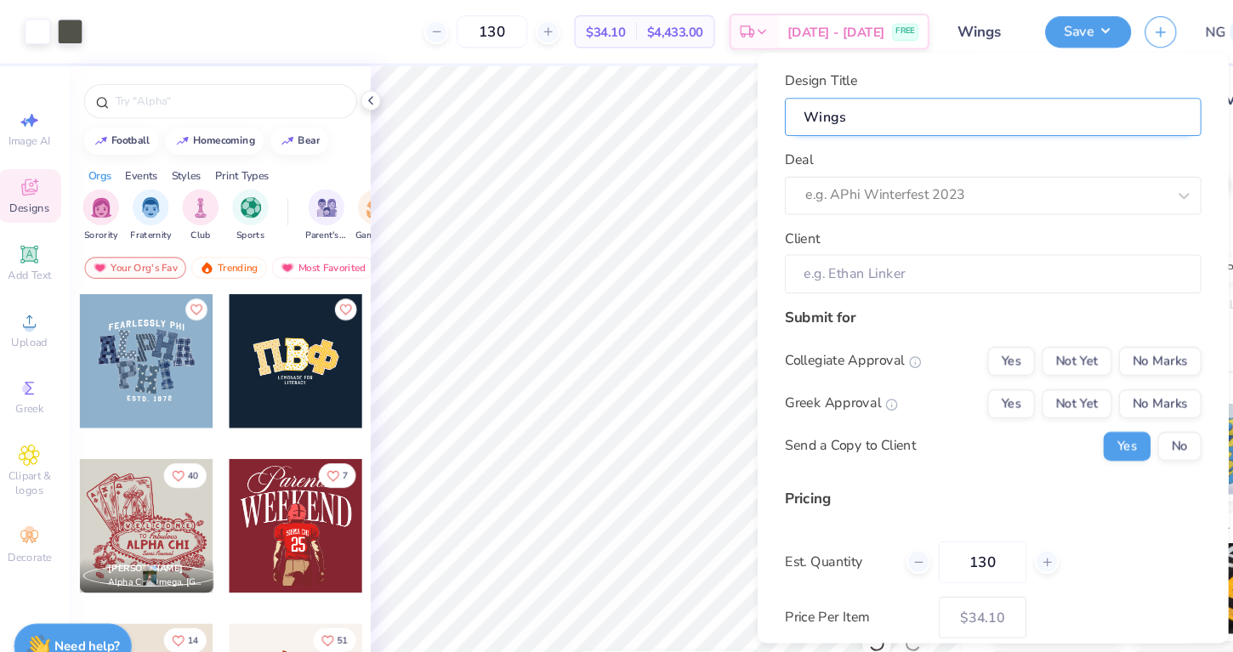
type input "Wings I"
type input "Wings In"
type input "Wings Ini"
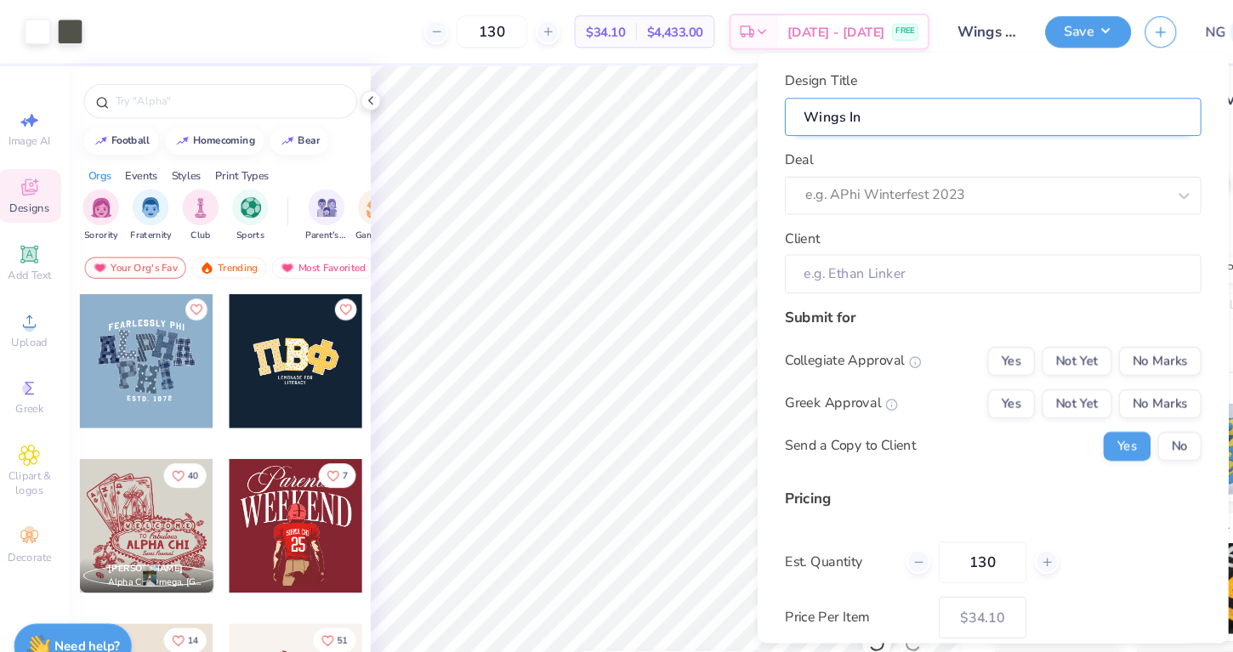
type input "Wings Ini"
type input "Wings Init"
type input "Wings Inita"
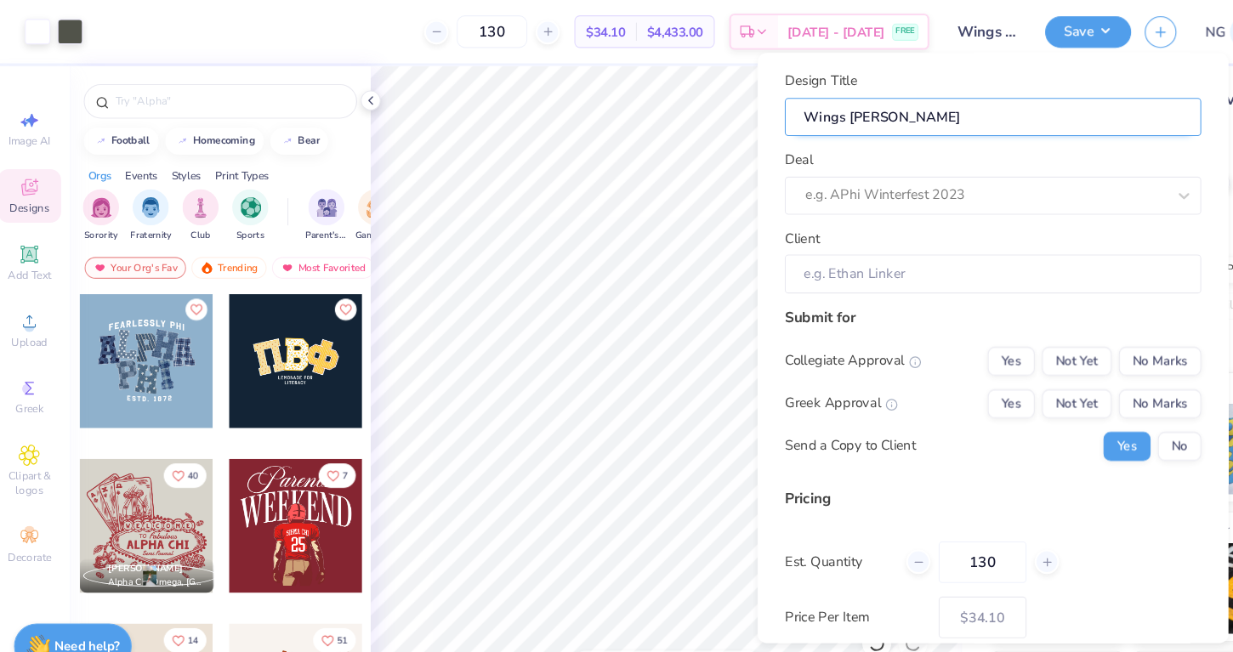
type input "Wings Initat"
type input "Wings Initati"
type input "Wings Initatio"
type input "Wings Initation"
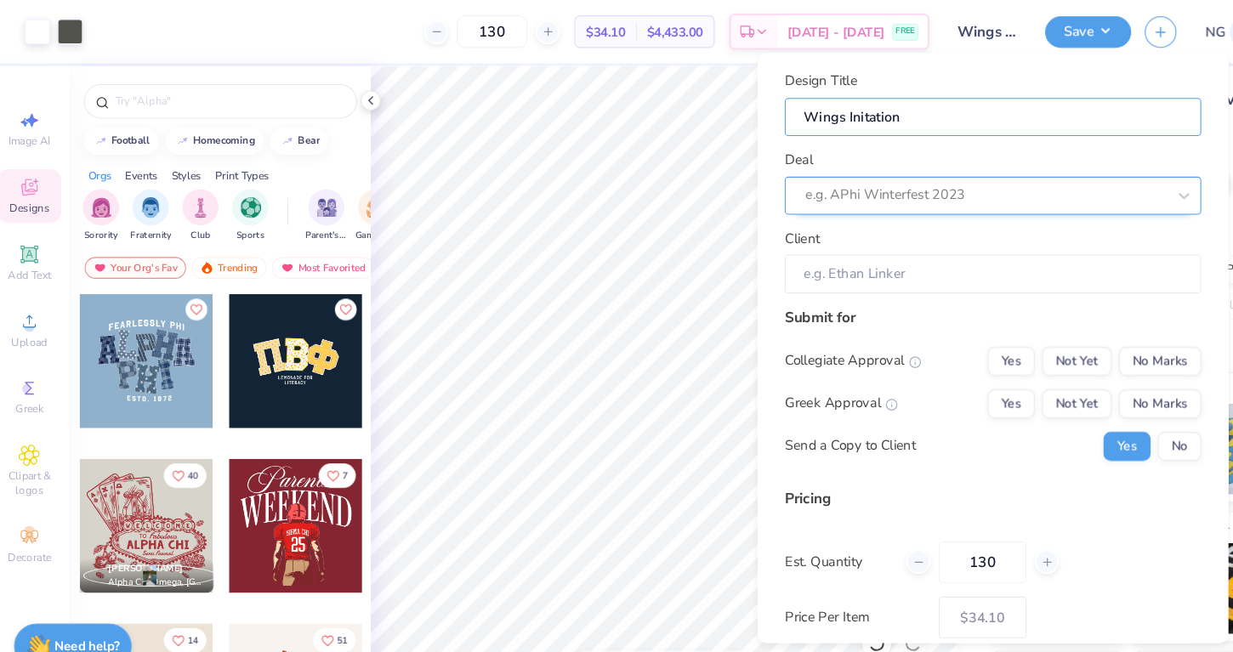
type input "Wings Initation"
click at [907, 185] on div at bounding box center [920, 184] width 304 height 23
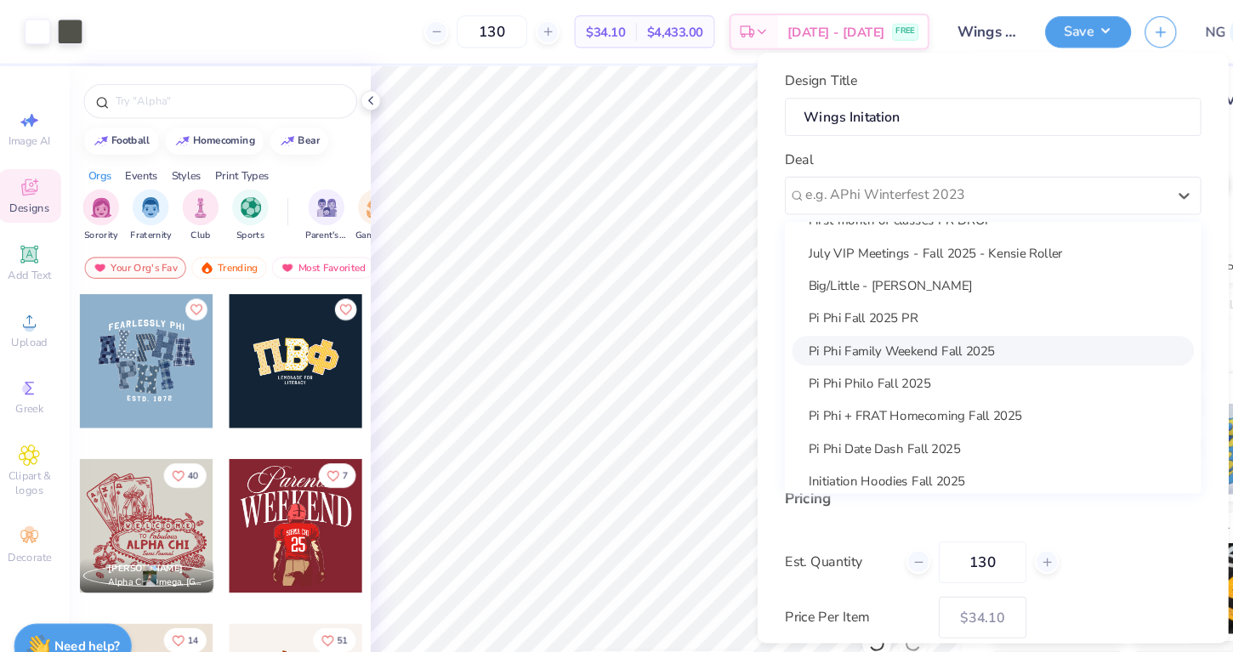
scroll to position [93, 0]
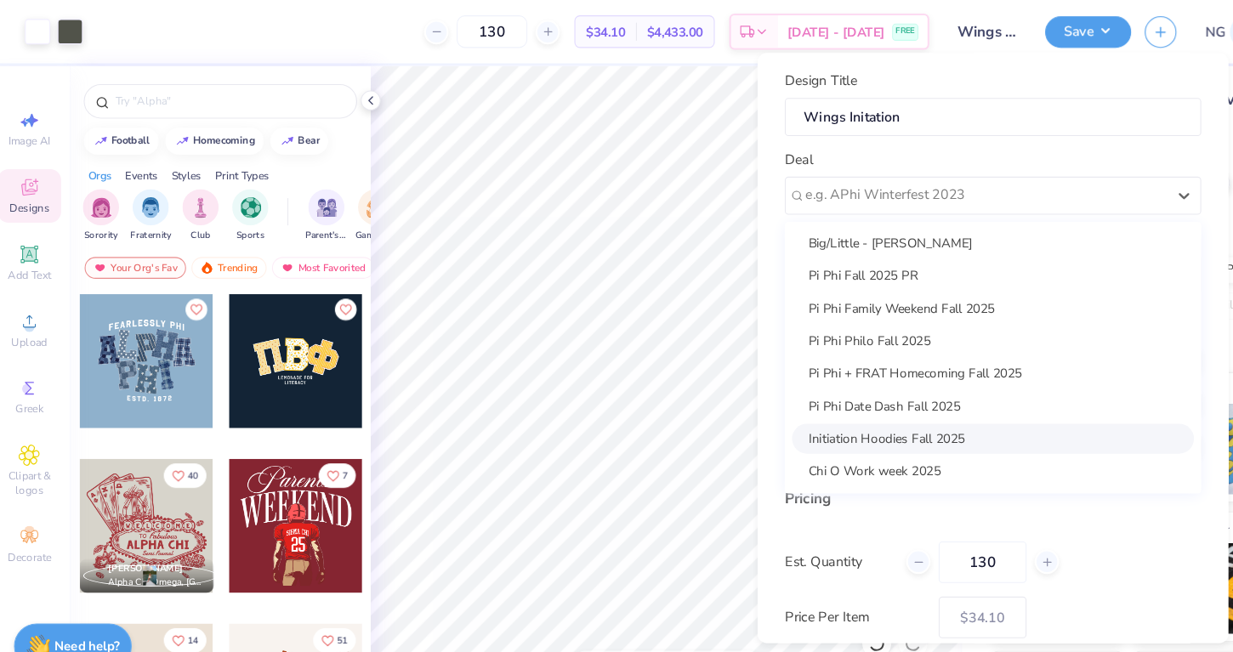
click at [836, 424] on div "Initiation Hoodies Fall 2025" at bounding box center [944, 412] width 378 height 28
type input "Whitney Korth"
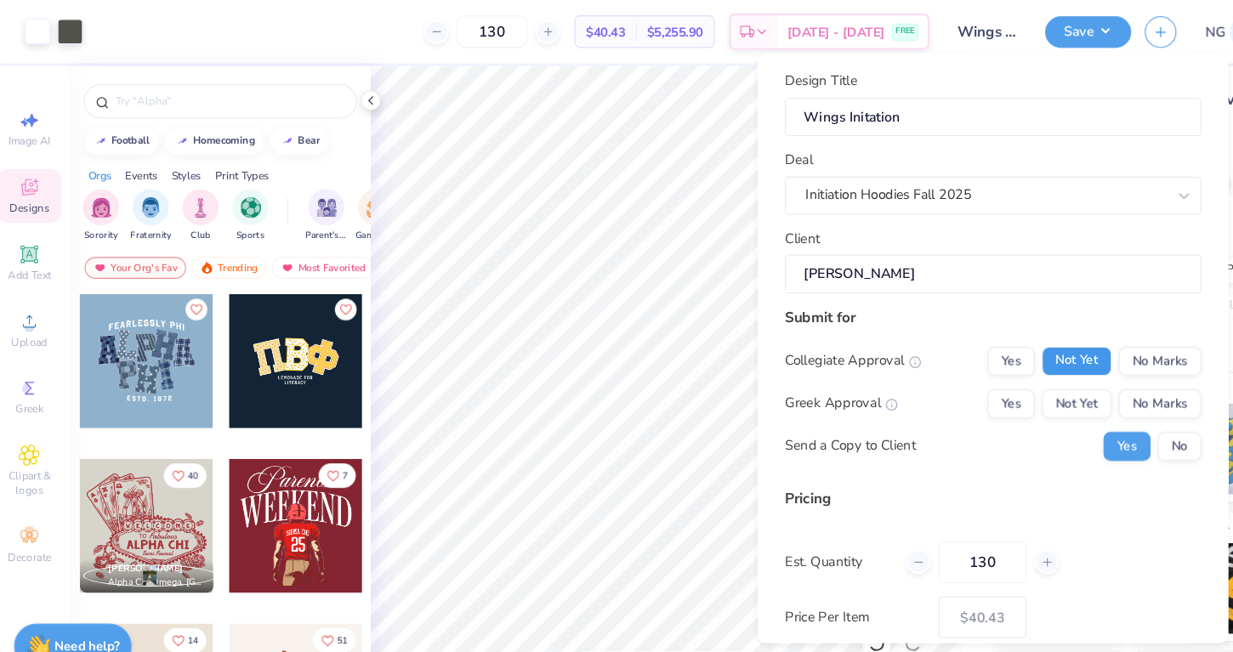
click at [1003, 333] on button "Not Yet" at bounding box center [1022, 339] width 65 height 27
click at [1093, 339] on button "No Marks" at bounding box center [1100, 339] width 77 height 27
click at [1040, 363] on div "Collegiate Approval Yes Not Yet No Marks Greek Approval Yes Not Yet No Marks Se…" at bounding box center [943, 379] width 391 height 107
click at [1038, 369] on button "Not Yet" at bounding box center [1022, 379] width 65 height 27
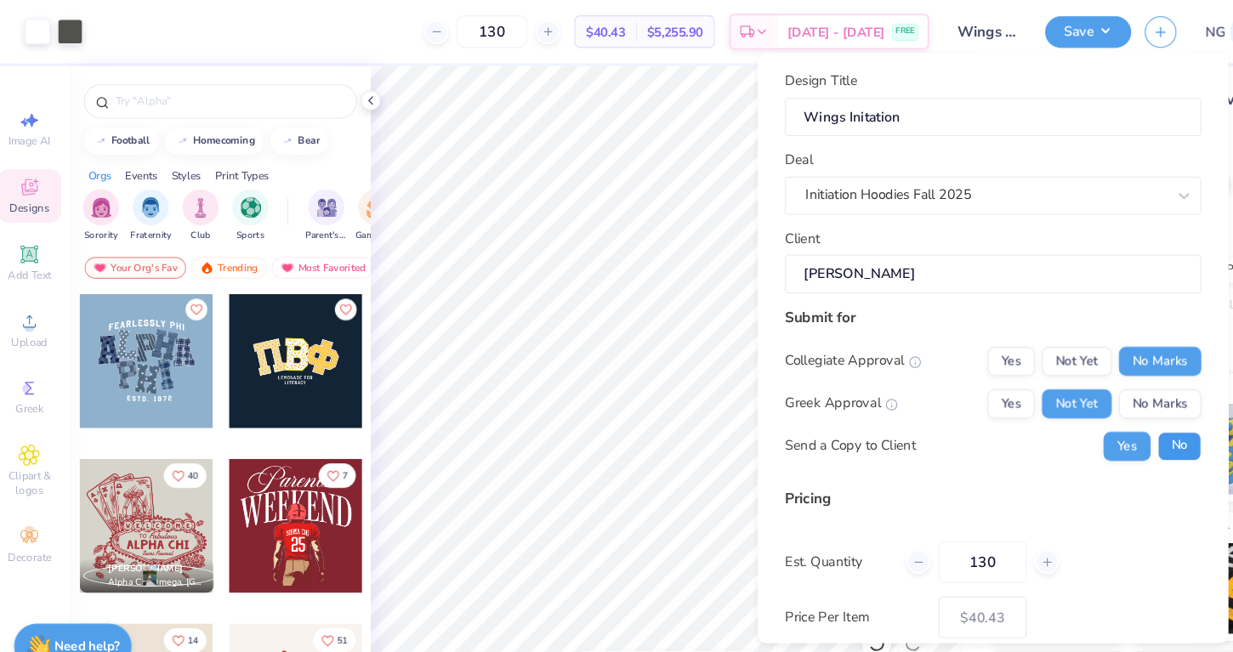
click at [1108, 413] on button "No" at bounding box center [1119, 419] width 41 height 27
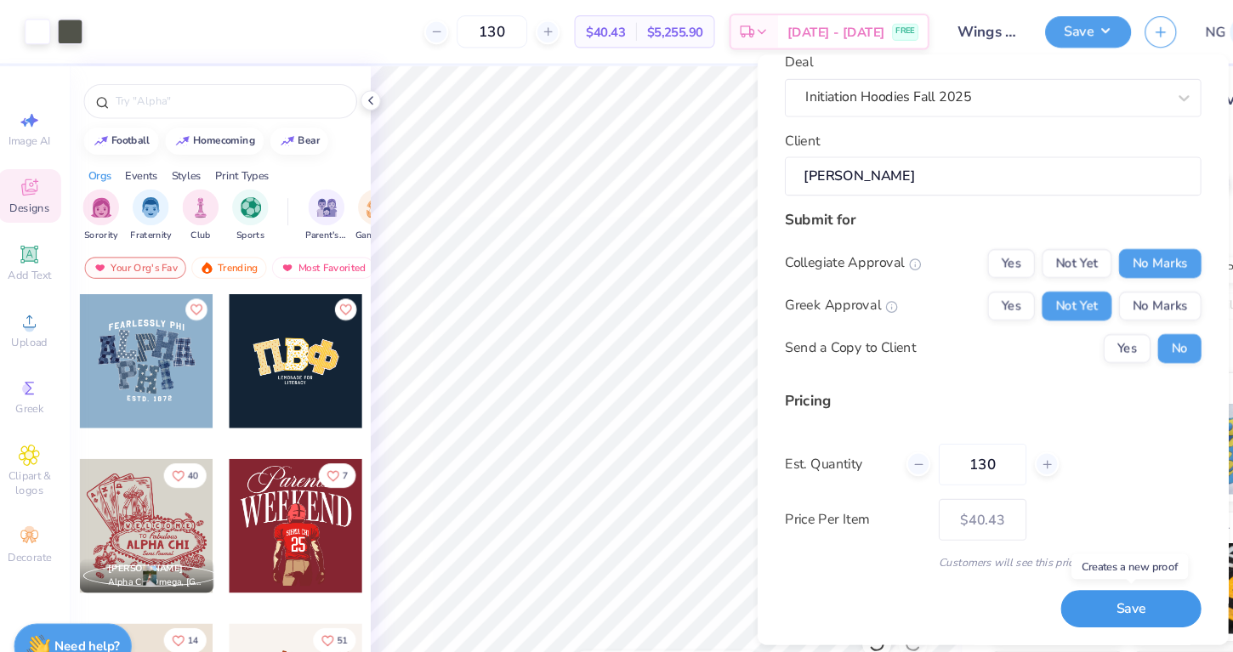
click at [1045, 566] on button "Save" at bounding box center [1074, 572] width 132 height 35
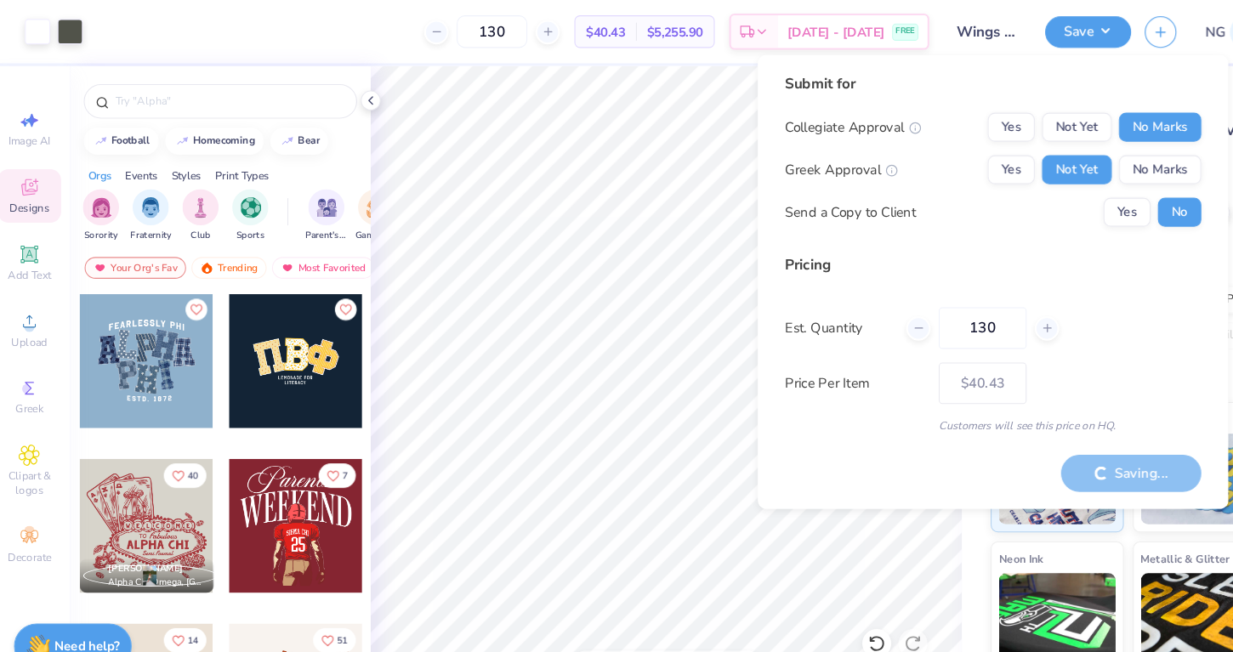
type input "– –"
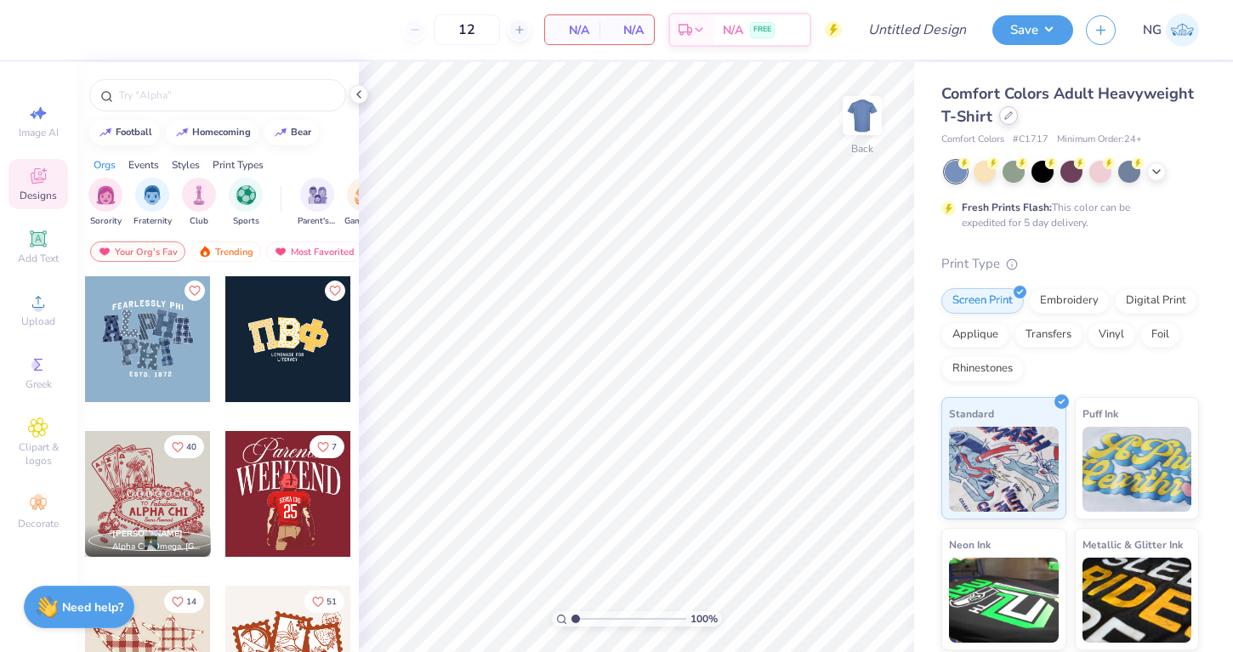
click at [1005, 120] on div at bounding box center [1008, 115] width 19 height 19
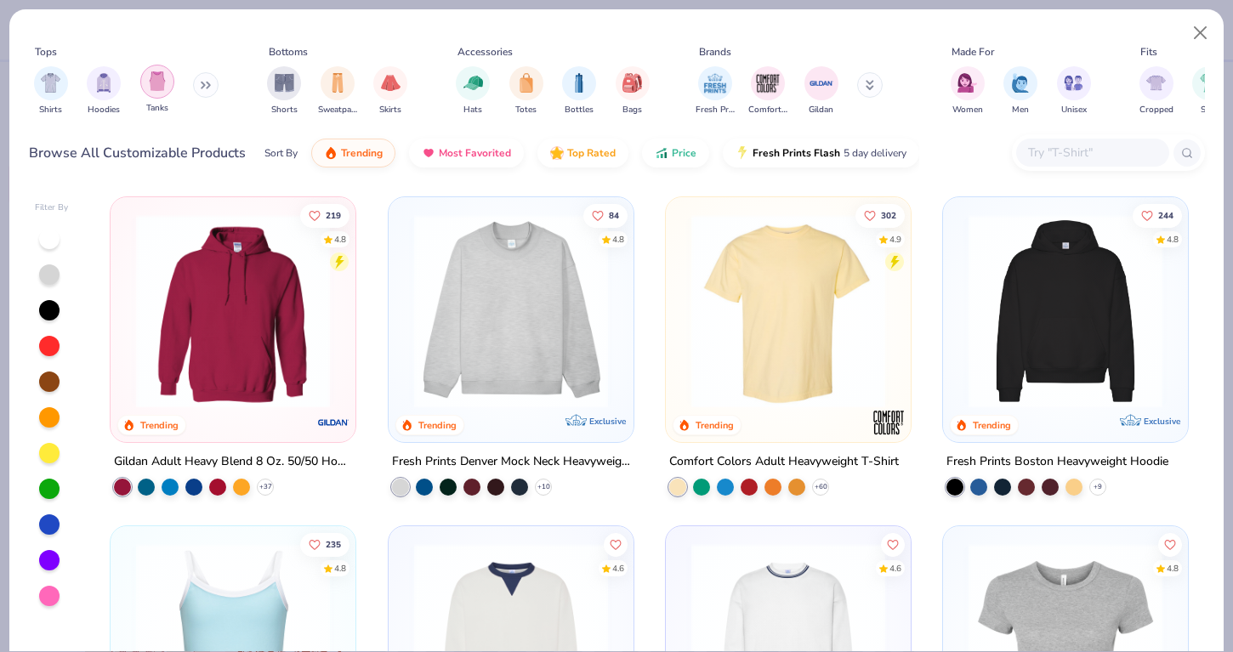
click at [152, 80] on img "filter for Tanks" at bounding box center [157, 81] width 19 height 20
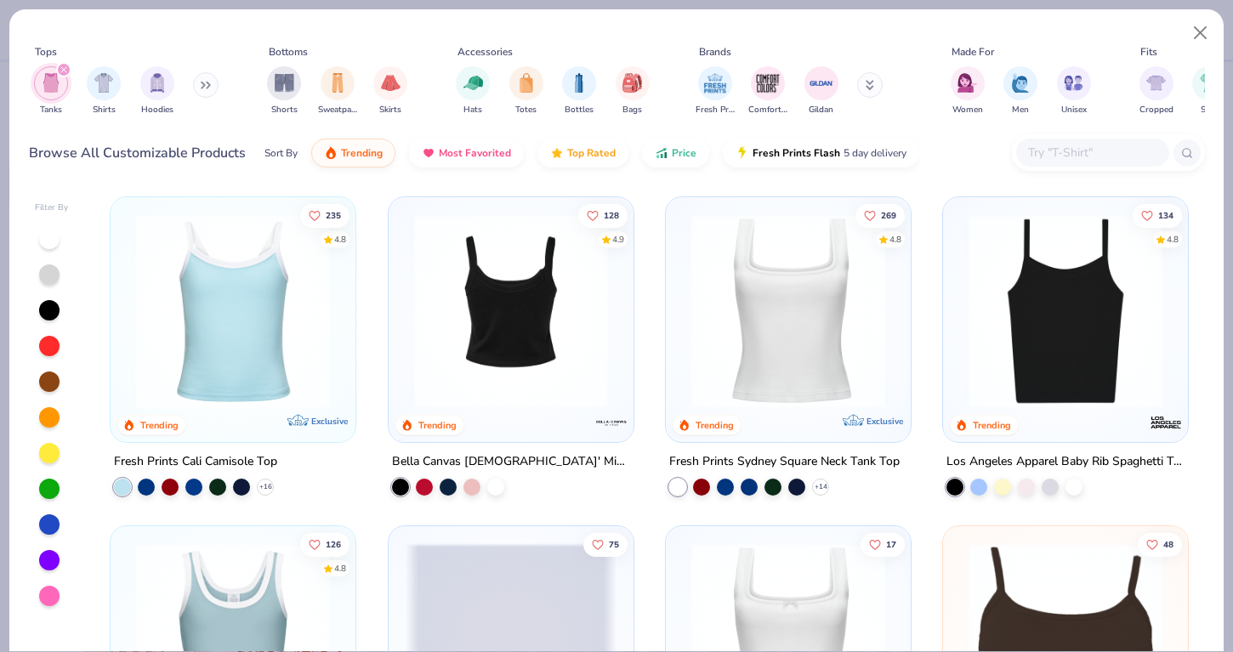
click at [301, 304] on img at bounding box center [233, 311] width 211 height 194
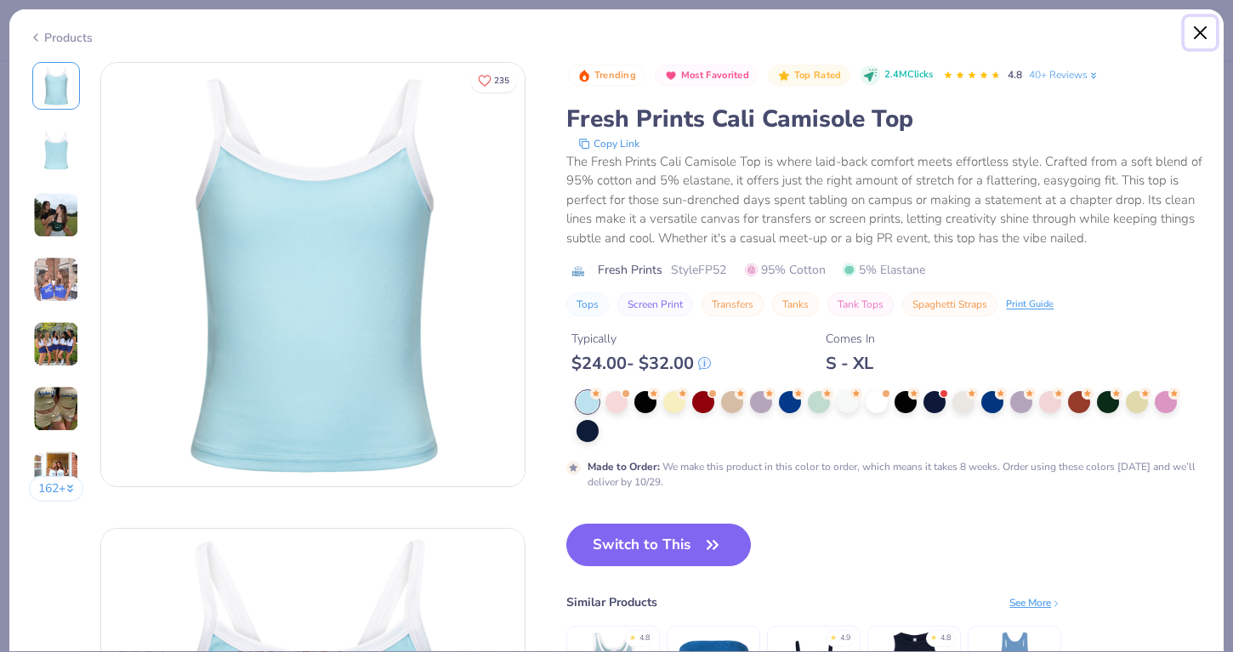
click at [1200, 32] on button "Close" at bounding box center [1201, 33] width 32 height 32
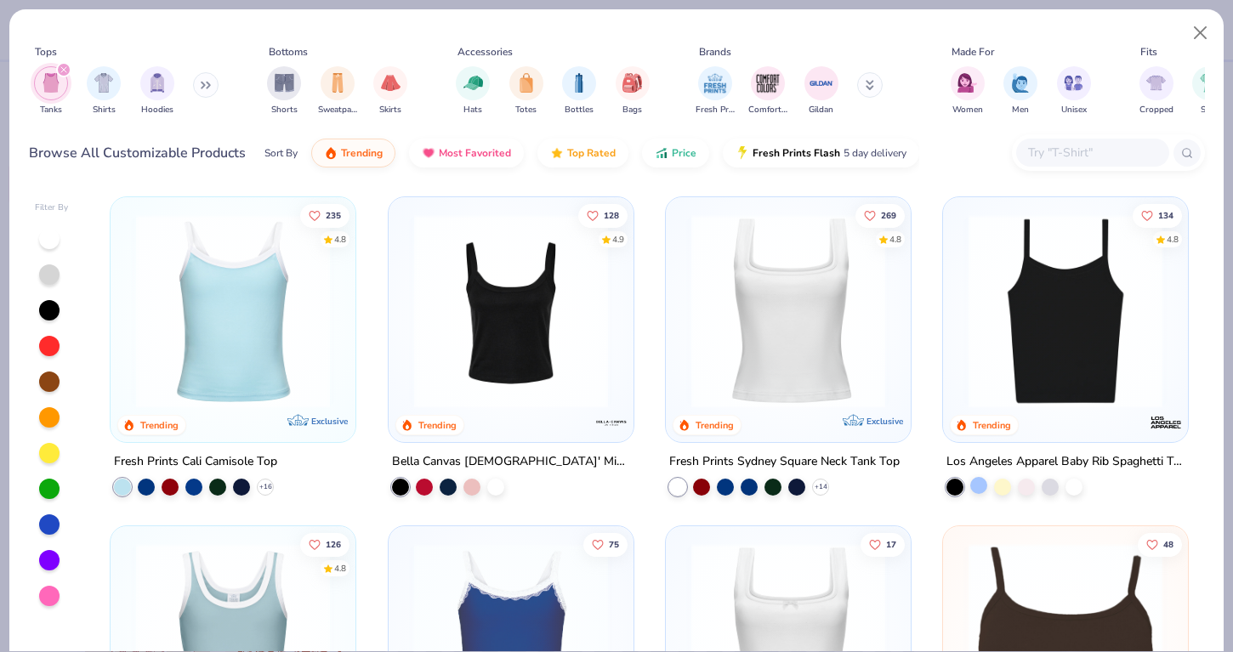
click at [977, 477] on div at bounding box center [978, 485] width 17 height 17
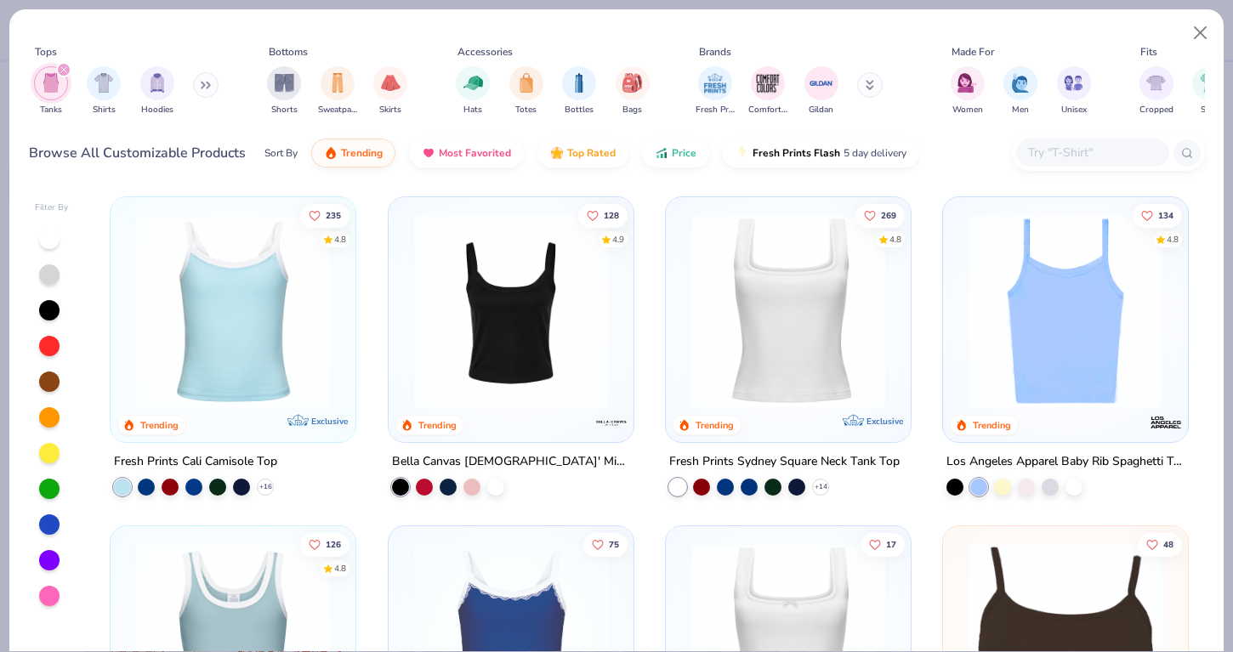
click at [1002, 401] on img at bounding box center [1065, 311] width 211 height 194
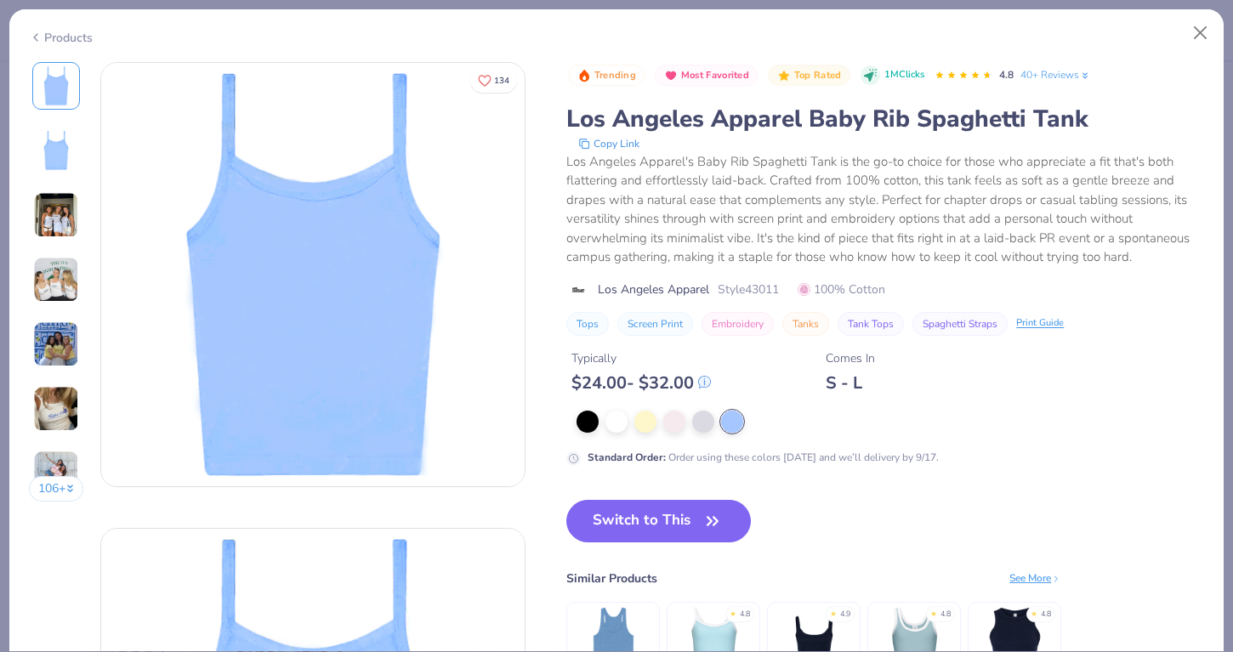
click at [54, 241] on div "106 +" at bounding box center [56, 288] width 55 height 452
click at [58, 395] on img at bounding box center [56, 409] width 46 height 46
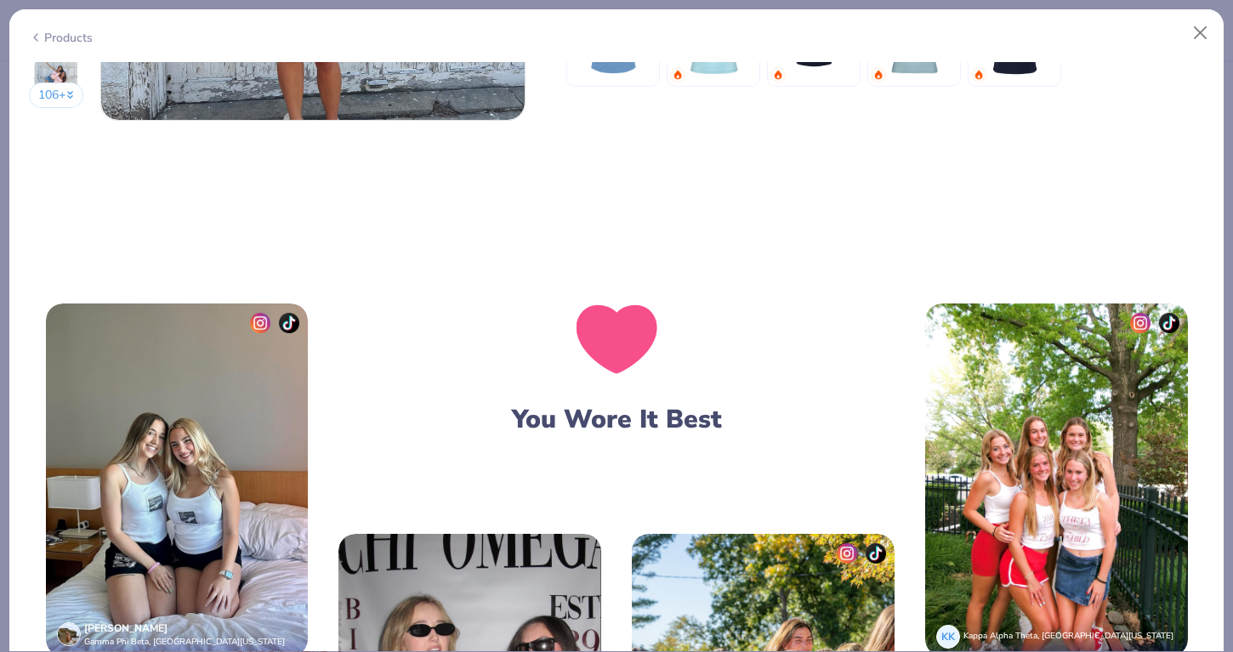
scroll to position [2741, 0]
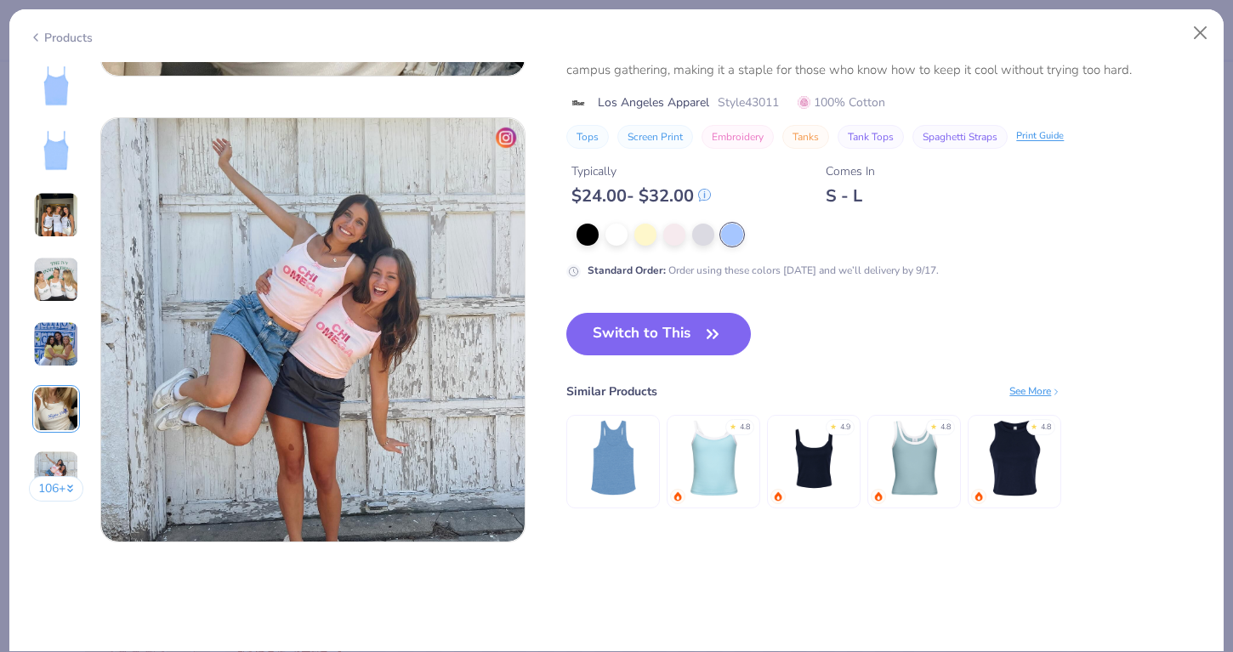
click at [58, 491] on button "106 +" at bounding box center [56, 489] width 55 height 26
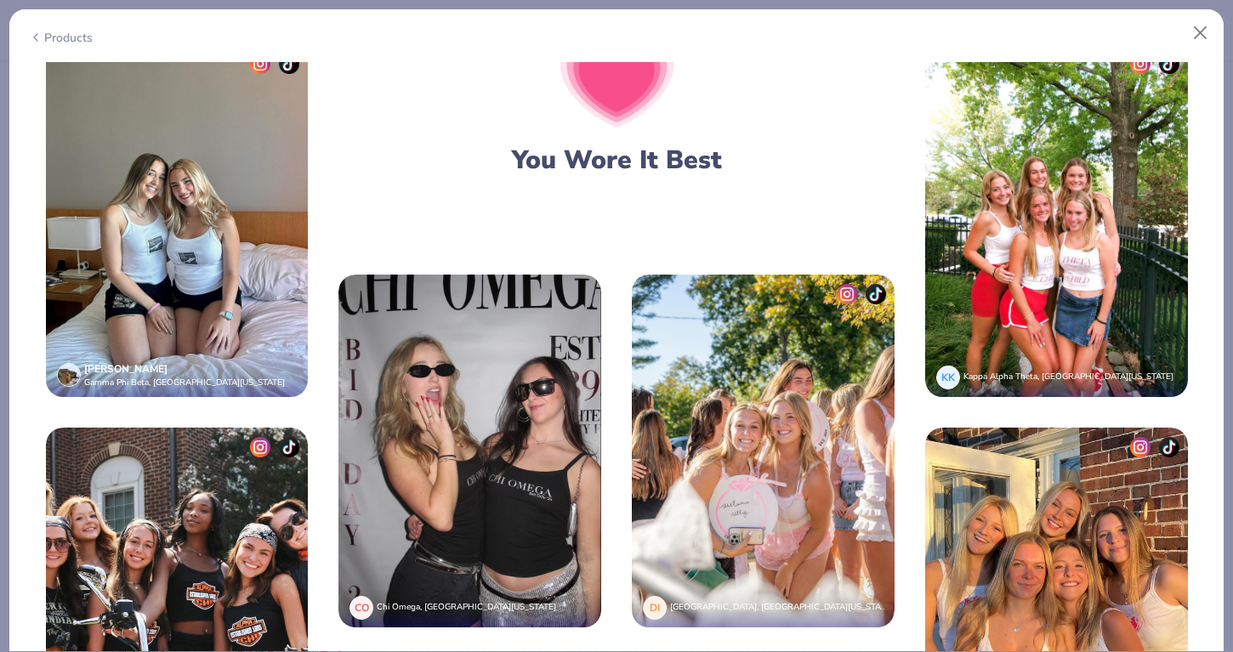
scroll to position [2957, 0]
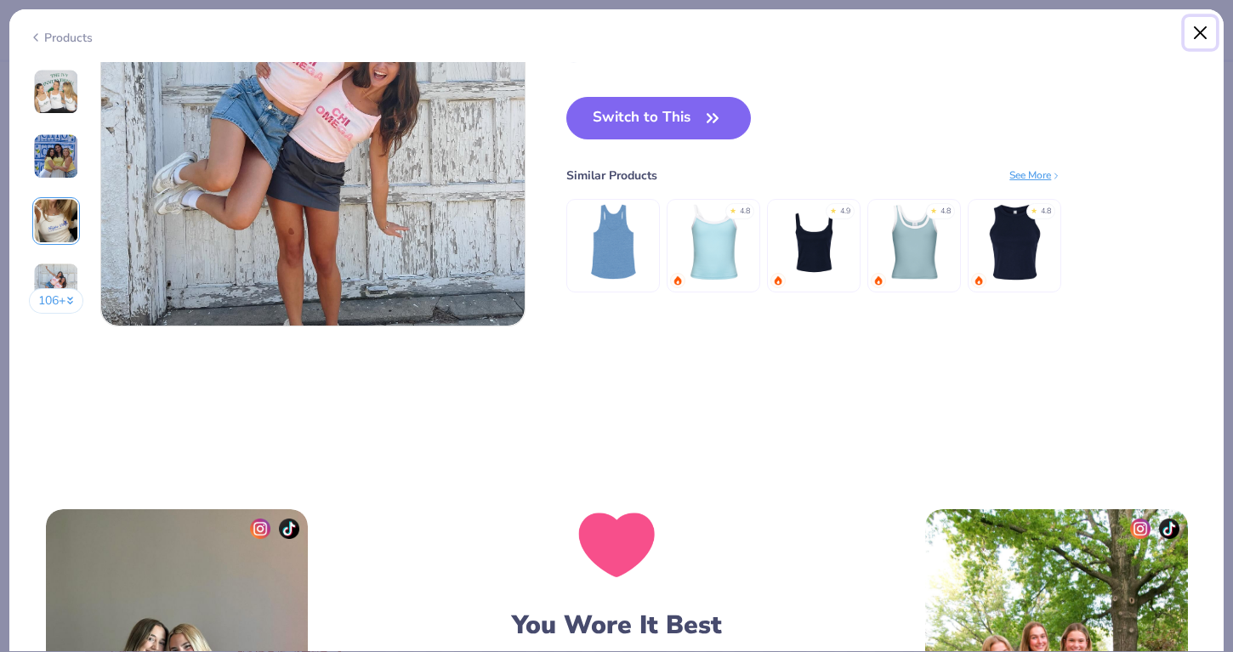
drag, startPoint x: 1208, startPoint y: 37, endPoint x: 811, endPoint y: 40, distance: 397.2
click at [1208, 36] on button "Close" at bounding box center [1201, 33] width 32 height 32
click at [1198, 33] on button "Close" at bounding box center [1201, 33] width 32 height 32
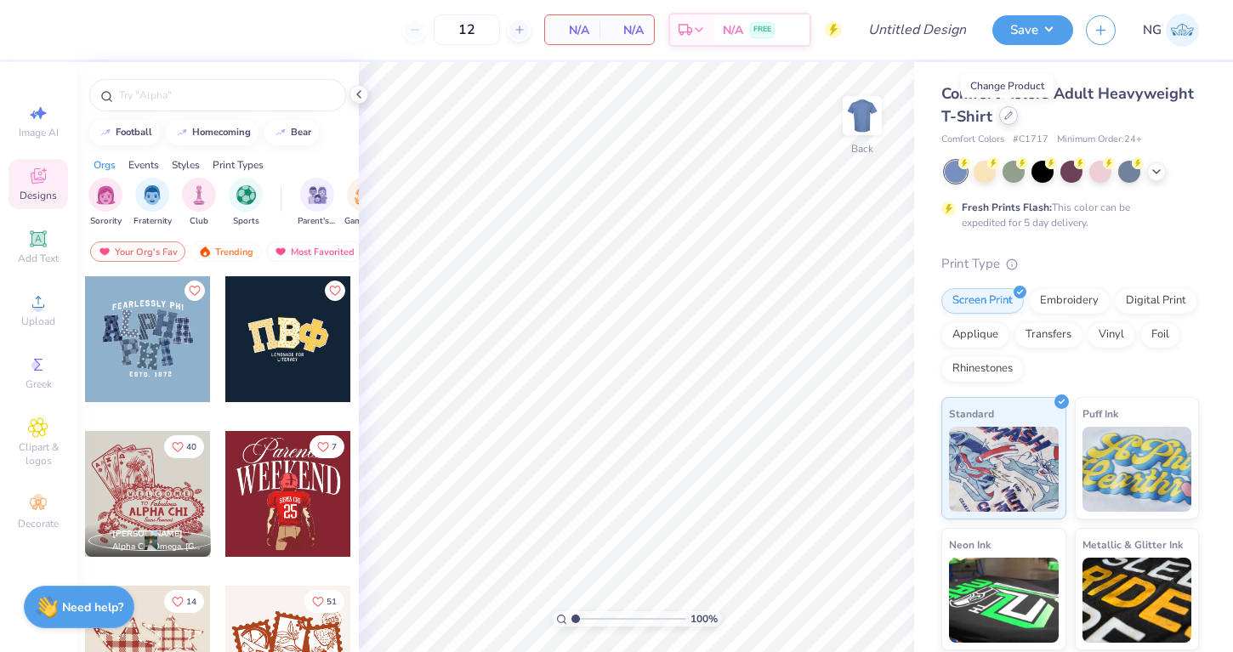
click at [1004, 117] on icon at bounding box center [1008, 115] width 9 height 9
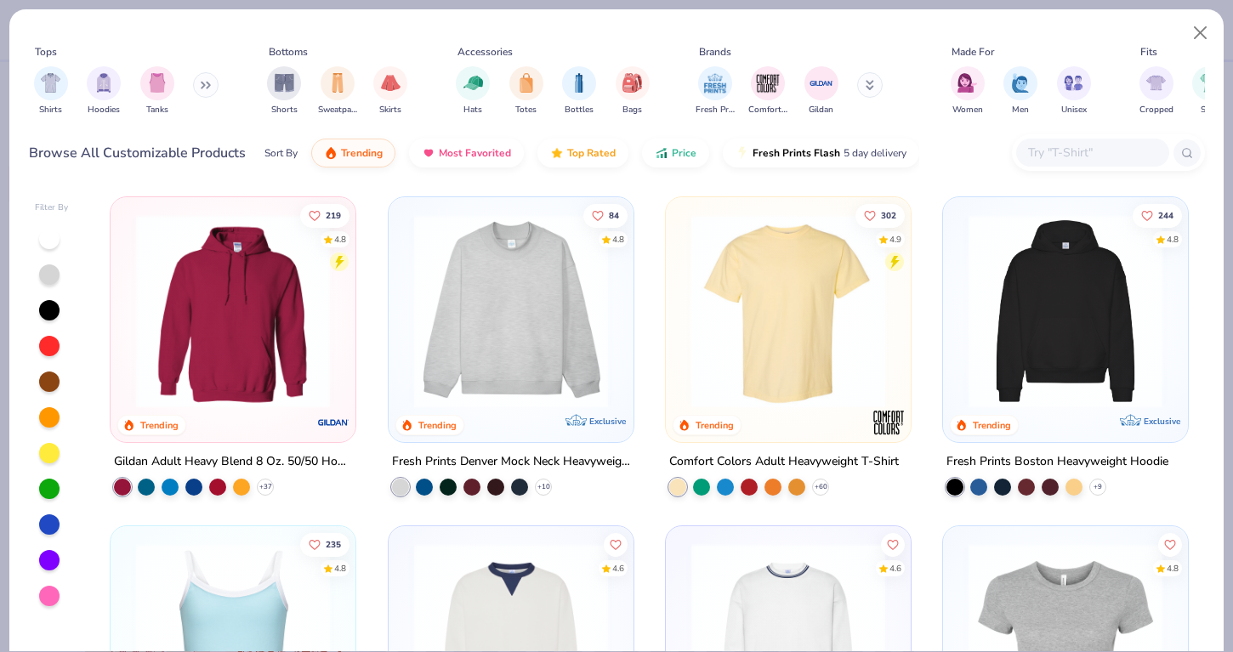
click at [1056, 148] on input "text" at bounding box center [1092, 153] width 131 height 20
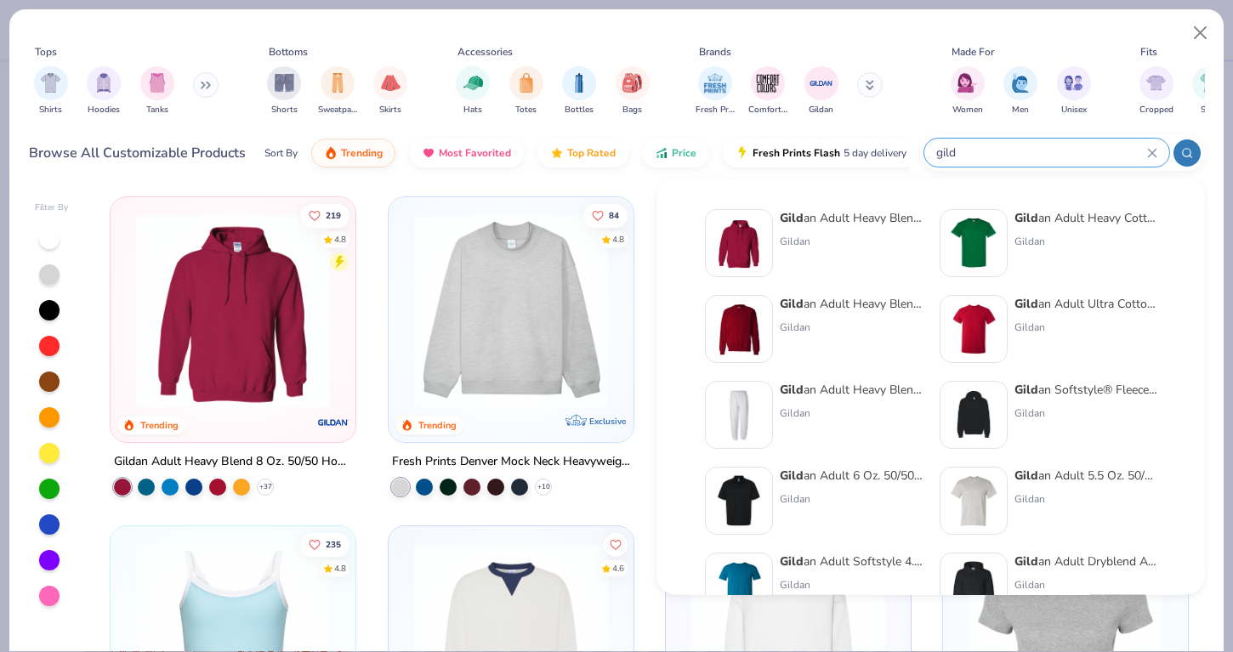
type input "gild"
click at [834, 297] on div "Gild an Adult Heavy Blend Adult 8 Oz. 50/50 Fleece Crew" at bounding box center [851, 304] width 143 height 18
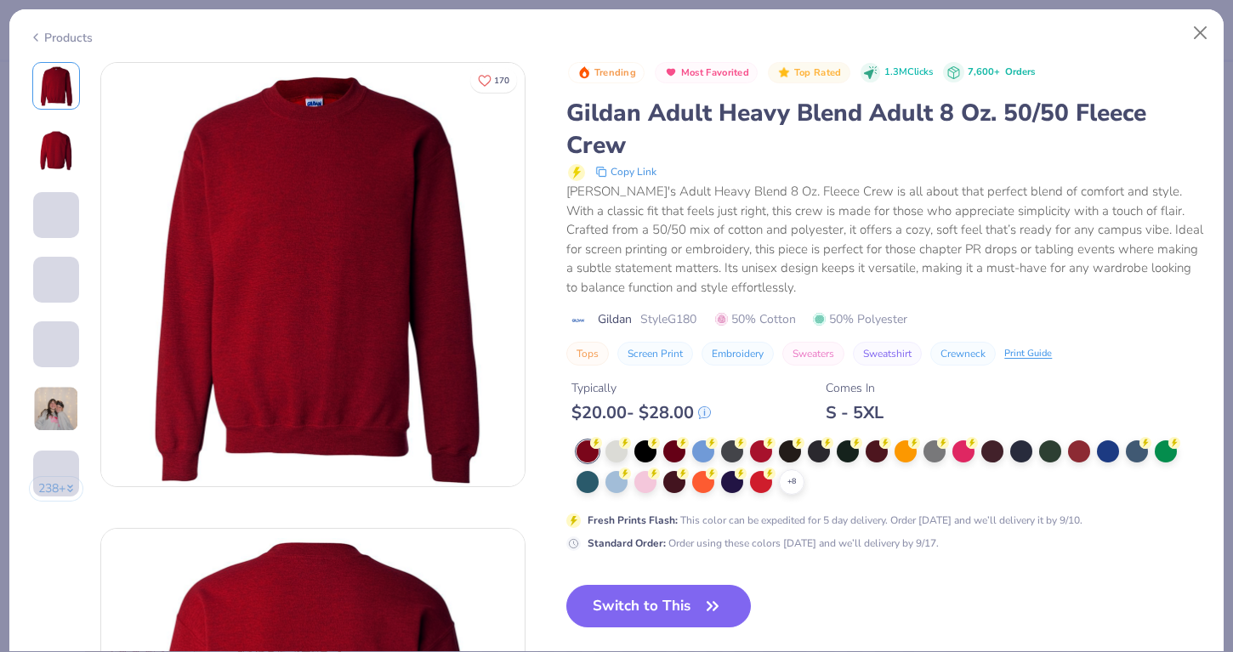
click at [821, 448] on div at bounding box center [819, 452] width 22 height 22
click at [821, 458] on div at bounding box center [819, 452] width 22 height 22
click at [877, 452] on div at bounding box center [877, 452] width 22 height 22
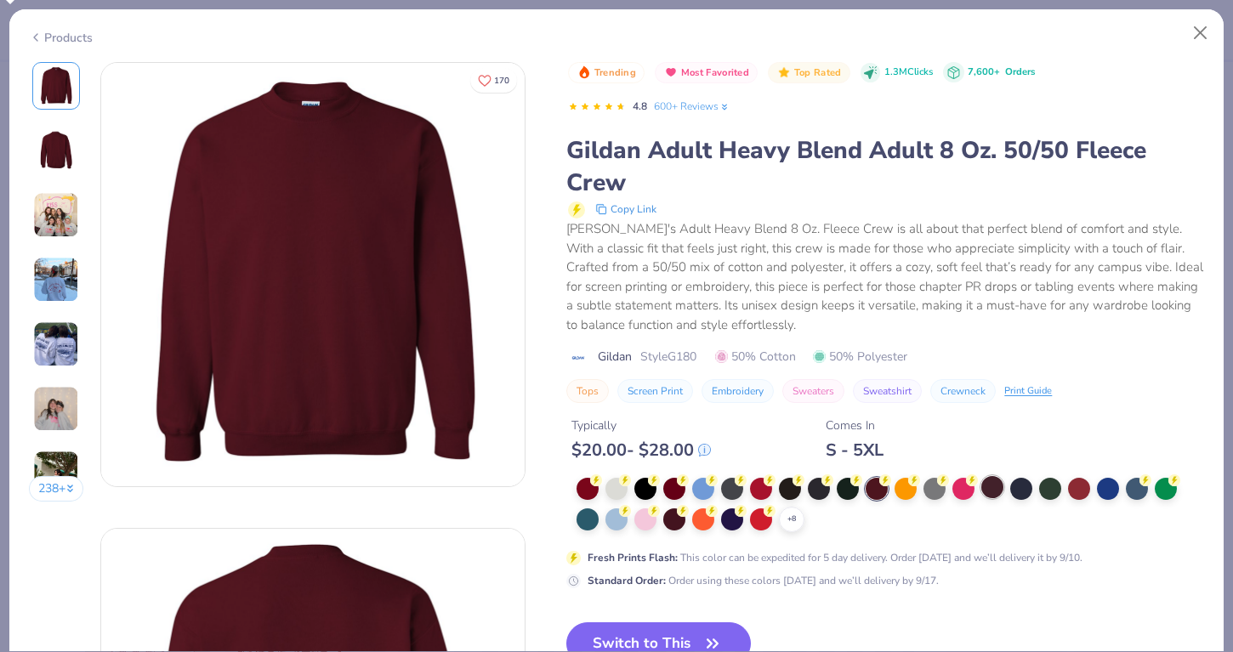
click at [993, 492] on div at bounding box center [992, 487] width 22 height 22
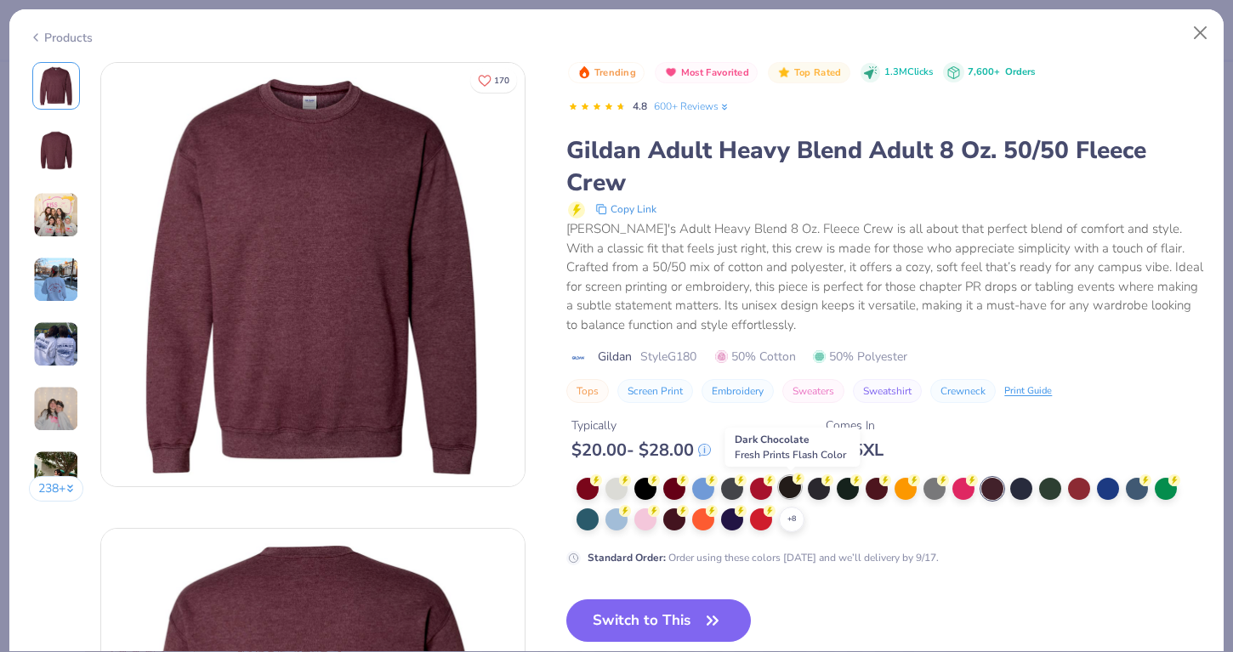
click at [782, 486] on div at bounding box center [790, 487] width 22 height 22
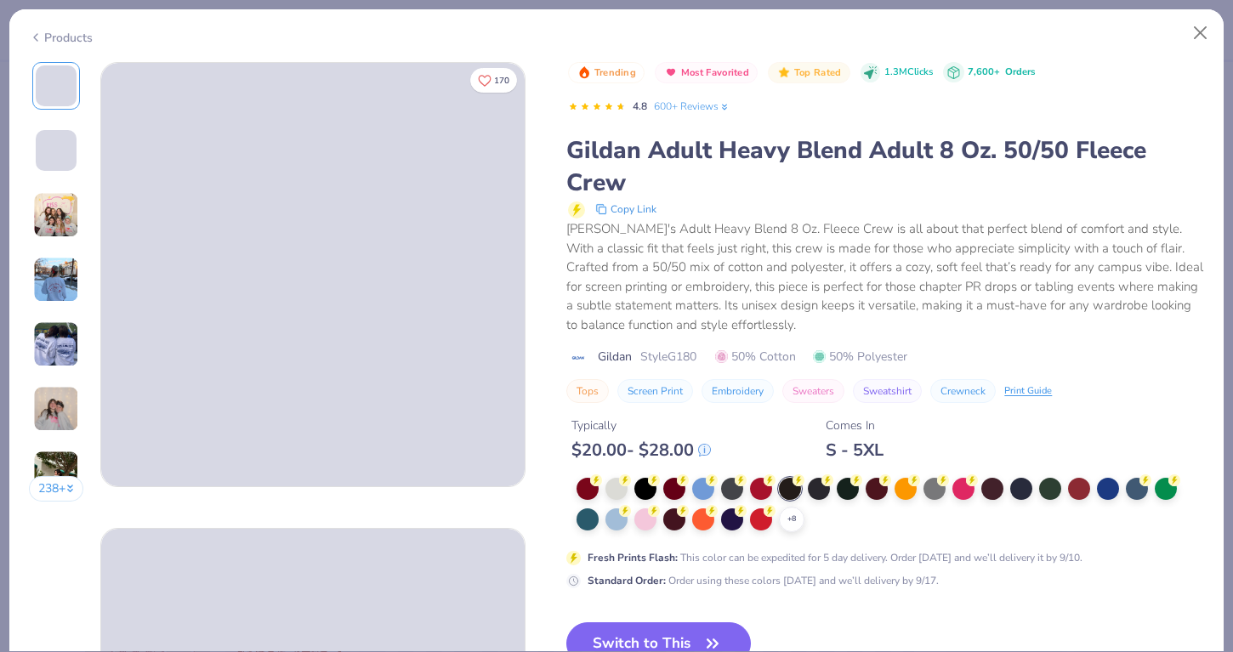
click at [687, 358] on span "Style G180" at bounding box center [668, 357] width 56 height 18
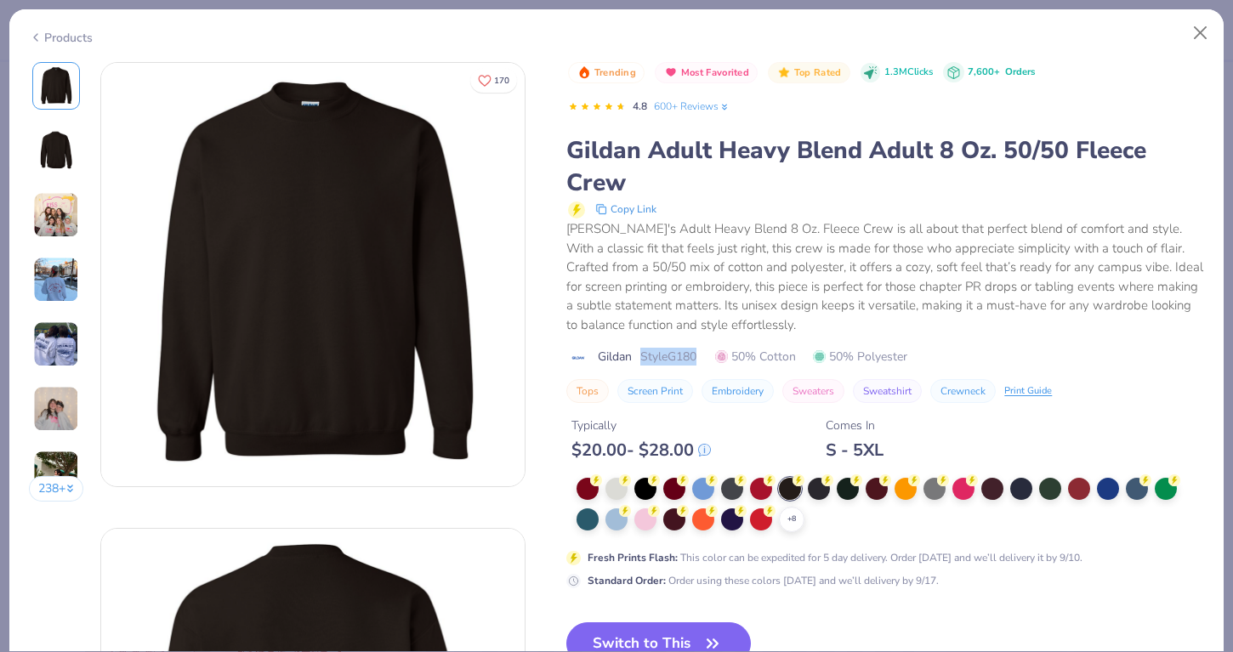
click at [991, 151] on div "Gildan Adult Heavy Blend Adult 8 Oz. 50/50 Fleece Crew" at bounding box center [885, 166] width 638 height 65
click at [806, 141] on div "Gildan Adult Heavy Blend Adult 8 Oz. 50/50 Fleece Crew" at bounding box center [885, 166] width 638 height 65
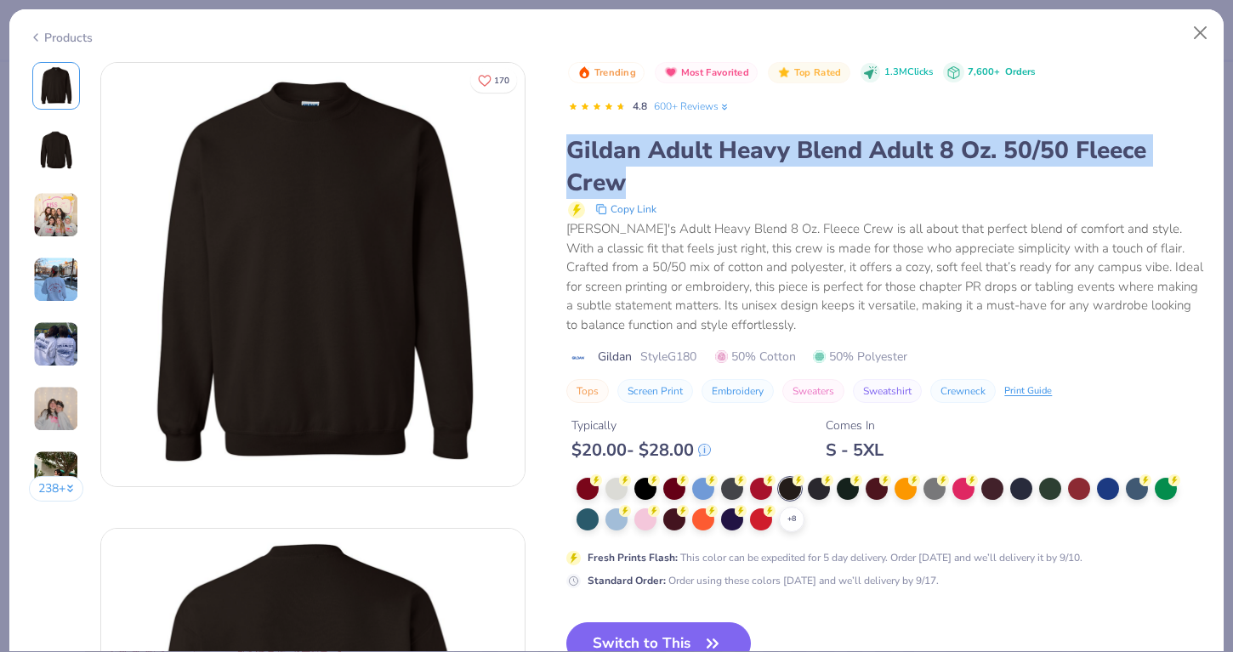
copy div "Gildan Adult Heavy Blend Adult 8 Oz. 50/50 Fleece Crew"
